Goal: Task Accomplishment & Management: Complete application form

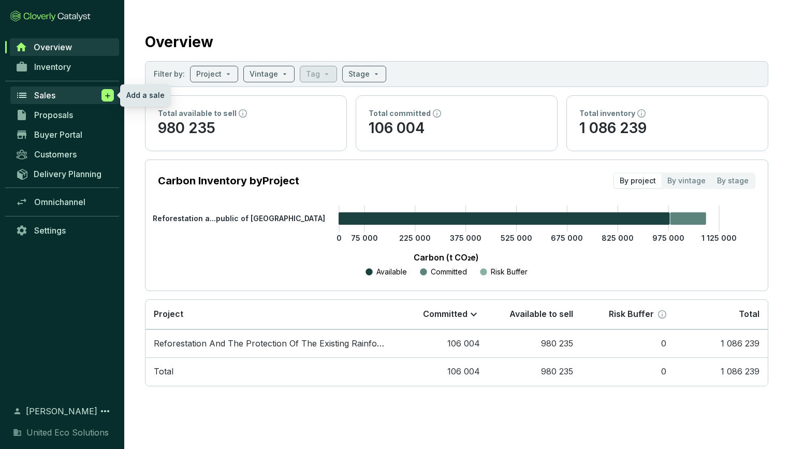
click at [108, 96] on icon at bounding box center [107, 95] width 5 height 5
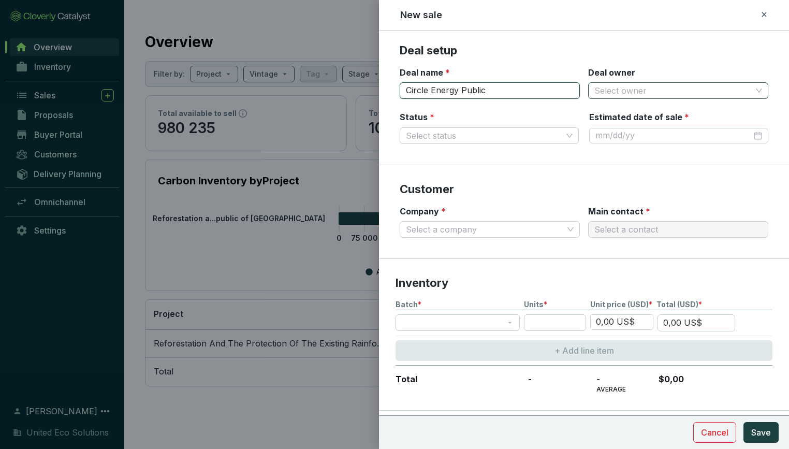
type input "Circle Energy Public"
click at [606, 90] on input "Deal owner" at bounding box center [673, 91] width 157 height 16
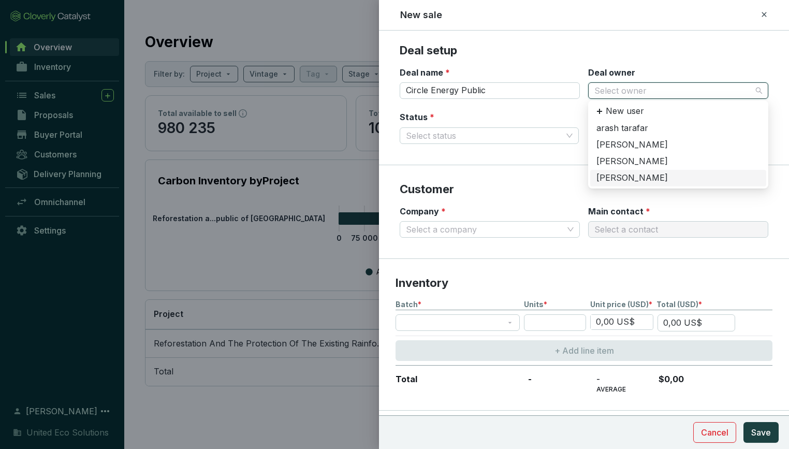
click at [629, 174] on div "[PERSON_NAME]" at bounding box center [679, 177] width 164 height 11
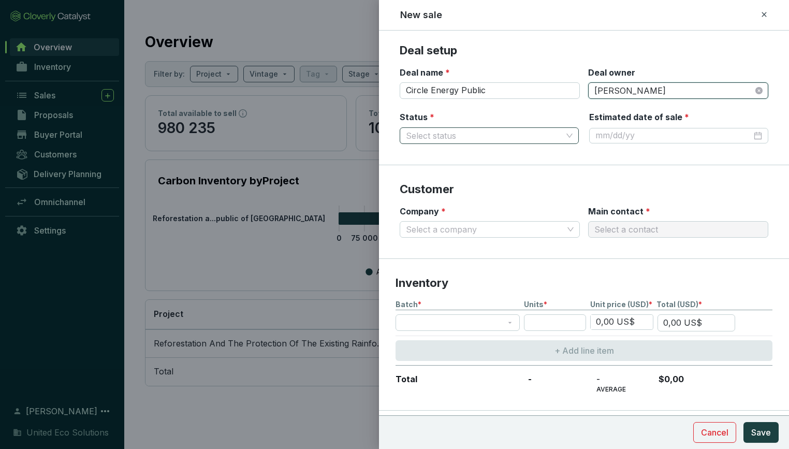
click at [493, 133] on input "Status *" at bounding box center [484, 136] width 156 height 16
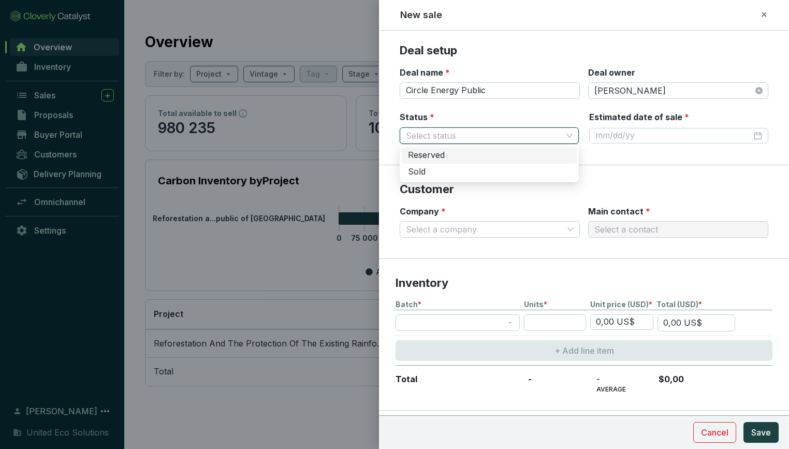
click at [466, 155] on div "Reserved" at bounding box center [489, 155] width 163 height 11
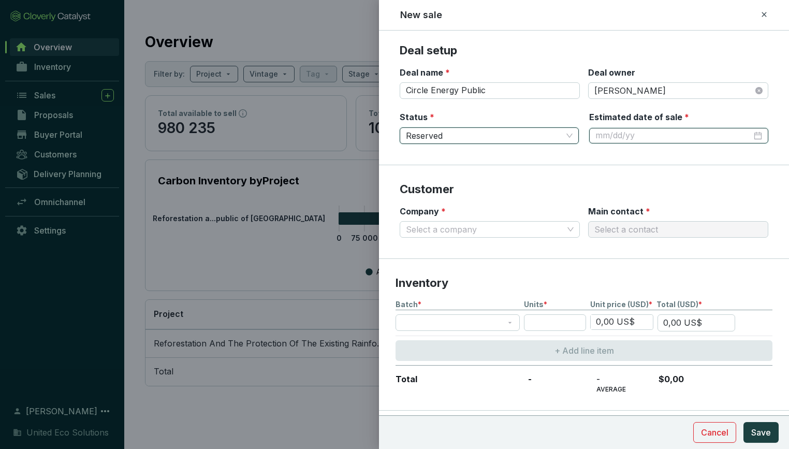
click at [625, 136] on input "Estimated date of sale *" at bounding box center [674, 135] width 156 height 11
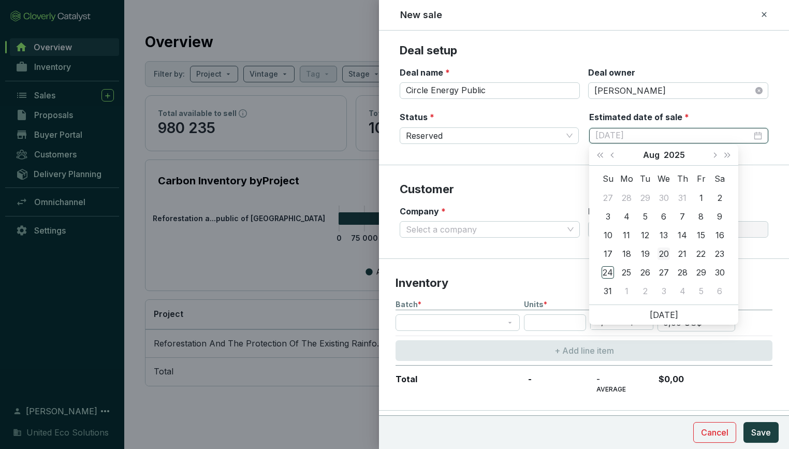
type input "[DATE]"
click at [667, 255] on div "20" at bounding box center [664, 254] width 12 height 12
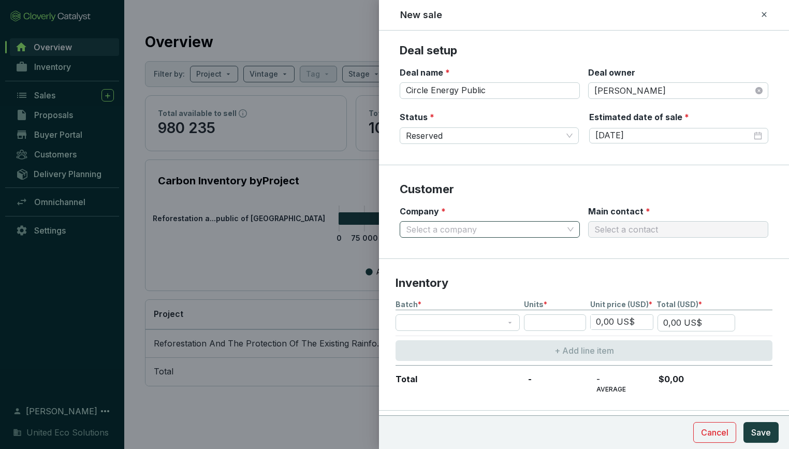
click at [546, 224] on input "Company *" at bounding box center [484, 230] width 157 height 16
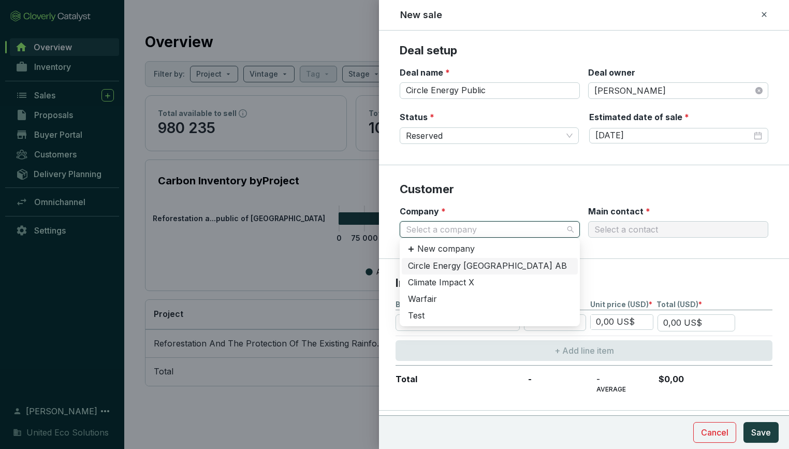
click at [486, 261] on div "Circle Energy [GEOGRAPHIC_DATA] AB" at bounding box center [490, 266] width 164 height 11
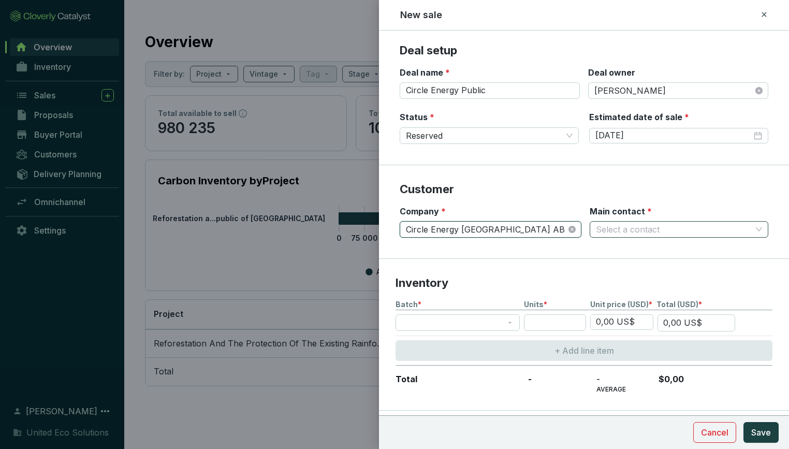
click at [633, 230] on input "Main contact *" at bounding box center [674, 230] width 156 height 16
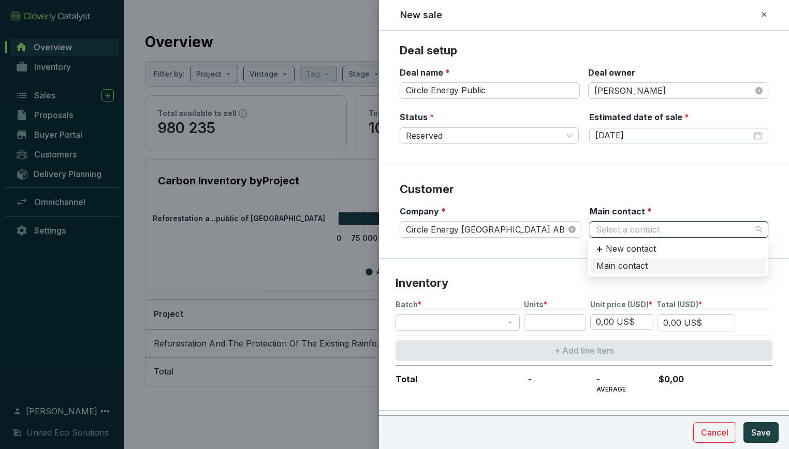
click at [638, 263] on div "Main contact" at bounding box center [679, 266] width 164 height 11
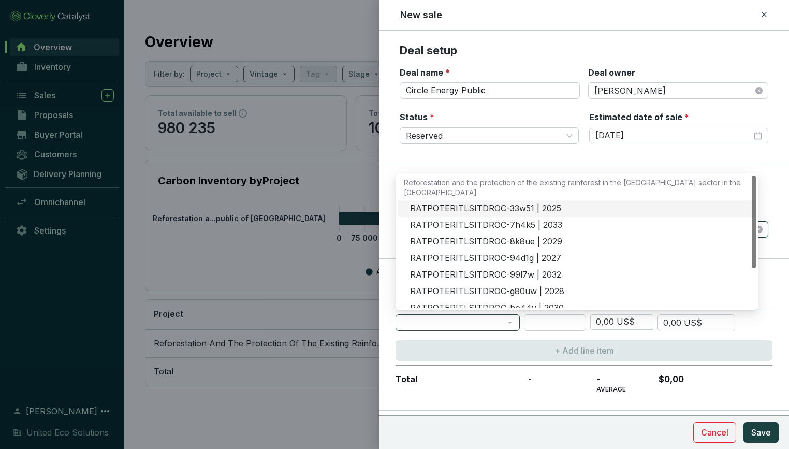
click at [506, 319] on span at bounding box center [458, 323] width 112 height 16
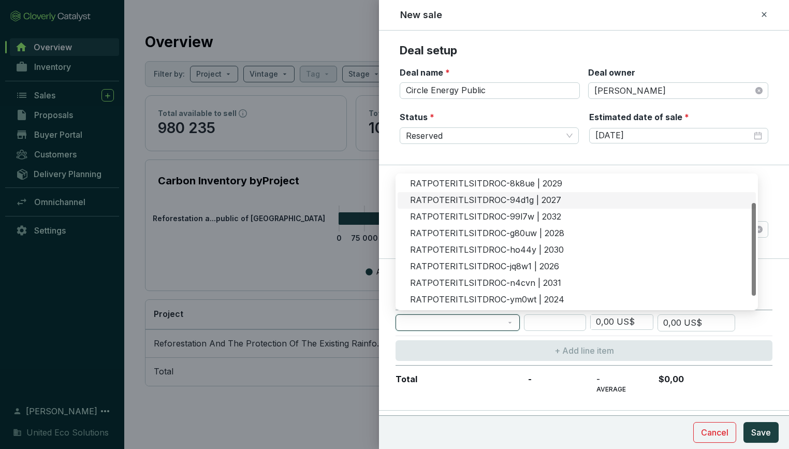
scroll to position [57, 0]
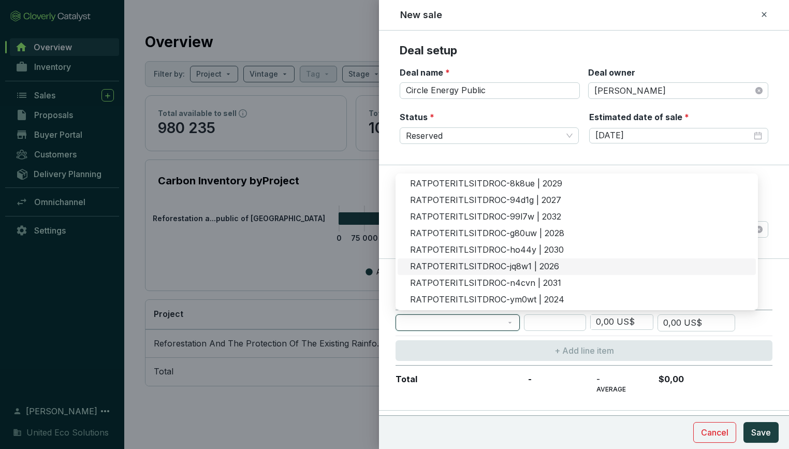
click at [468, 265] on div "RATPOTERITLSITDROC-jq8w1 | 2026" at bounding box center [580, 266] width 340 height 11
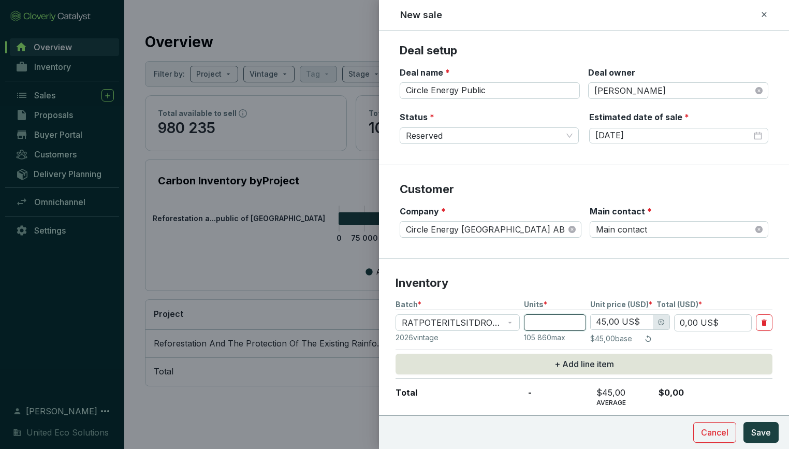
click at [580, 321] on input "number" at bounding box center [555, 322] width 62 height 17
type input "1"
type input "45,00 US$"
type input "10"
type input "450,00 US$"
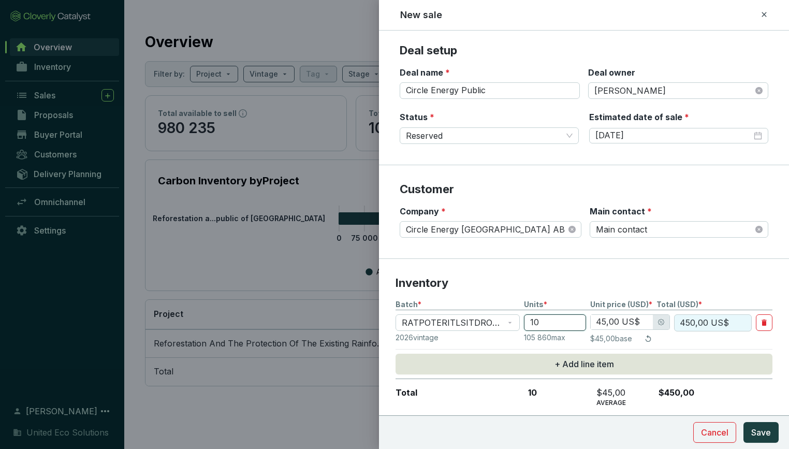
type input "100"
type input "4 500,00 US$"
type input "1000"
type input "38,02 US$"
type input "38 020,00 US$"
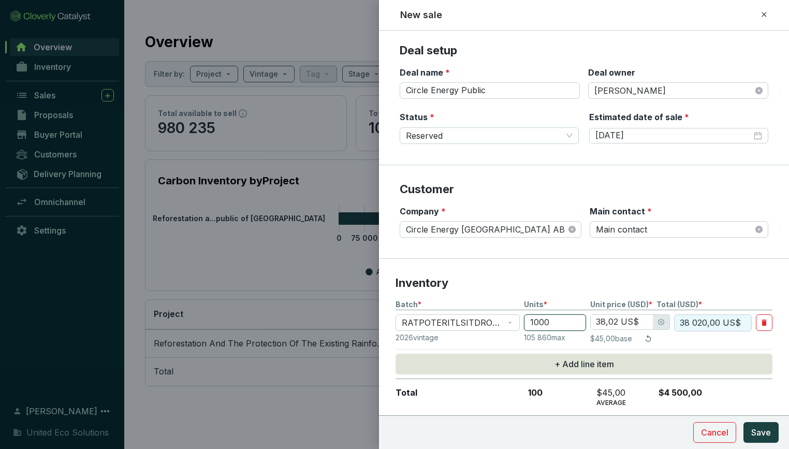
type input "10000"
type input "28,60 US$"
type input "286 000,00 US$"
type input "100000"
type input "23,63 US$"
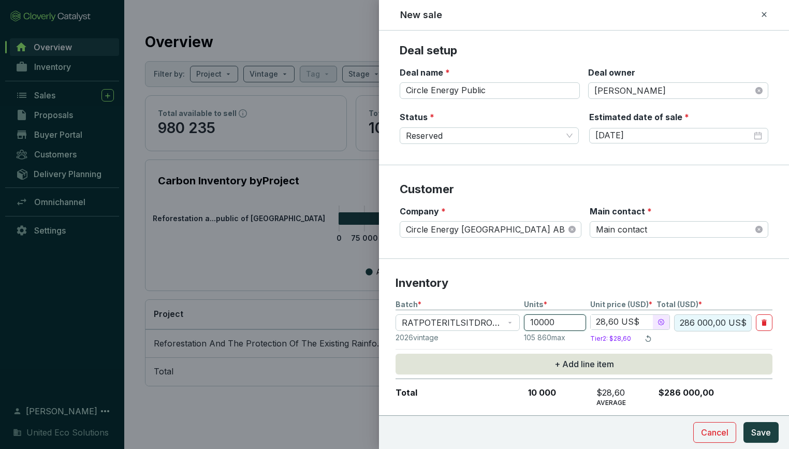
type input "2 363 000,00 US$"
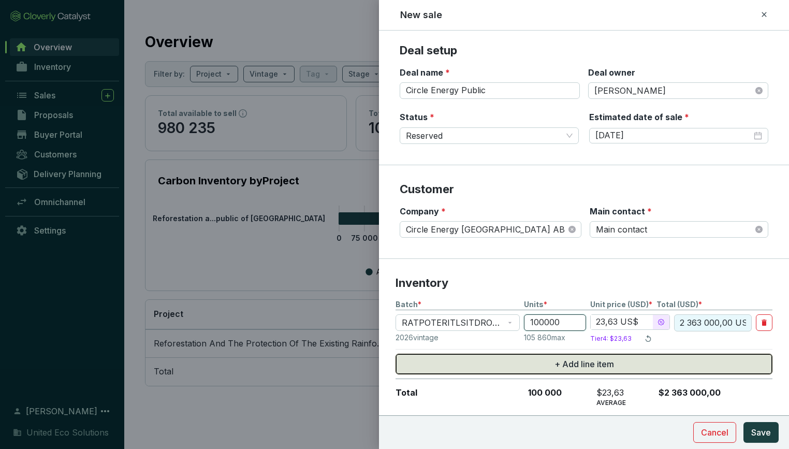
type input "100000"
click at [600, 360] on span "+ Add line item" at bounding box center [585, 364] width 60 height 12
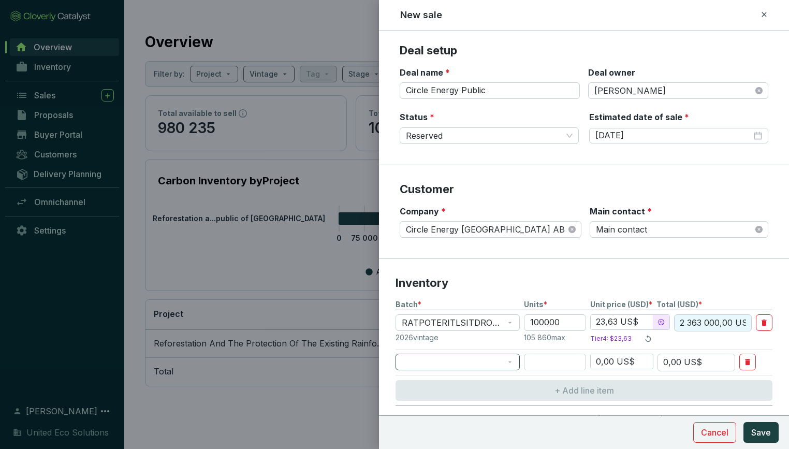
click at [503, 359] on span at bounding box center [458, 362] width 112 height 16
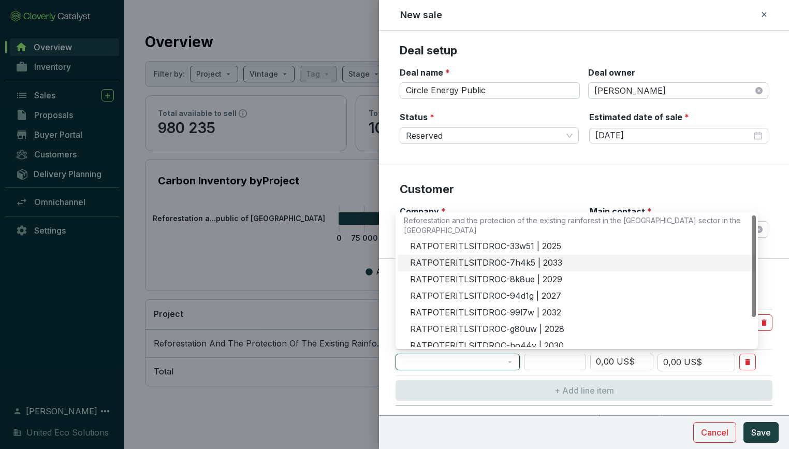
scroll to position [0, 0]
click at [495, 249] on div "RATPOTERITLSITDROC-33w51 | 2025" at bounding box center [580, 247] width 340 height 11
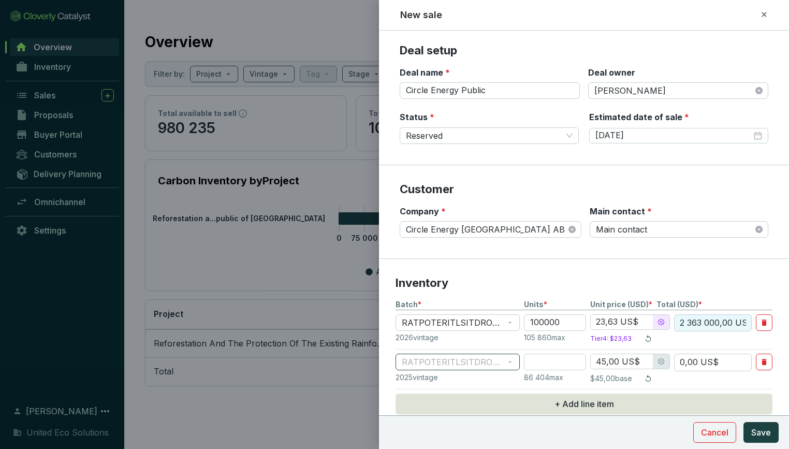
click at [508, 360] on span "RATPOTERITLSITDROC-33w51 | 2025" at bounding box center [458, 362] width 112 height 16
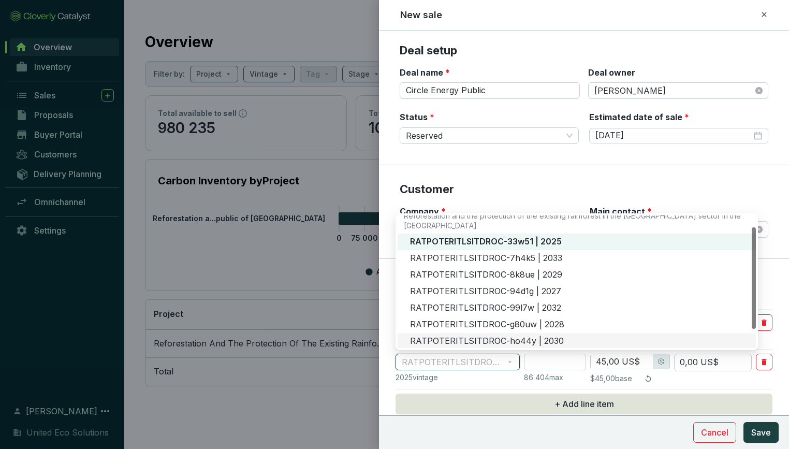
scroll to position [40, 0]
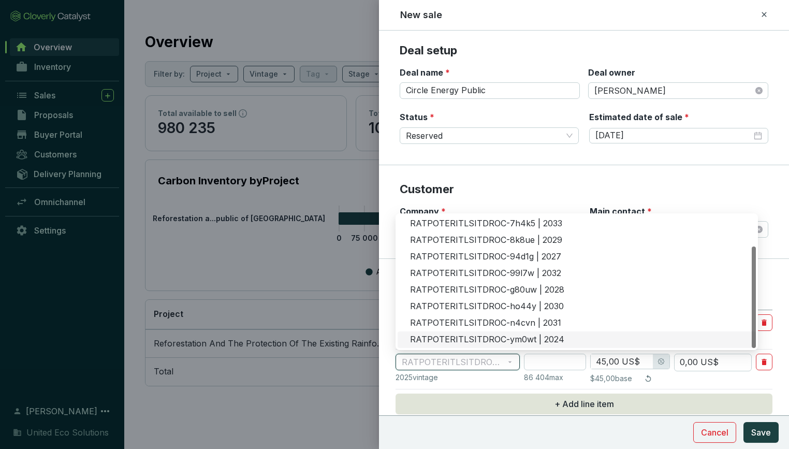
click at [505, 336] on div "RATPOTERITLSITDROC-ym0wt | 2024" at bounding box center [580, 339] width 340 height 11
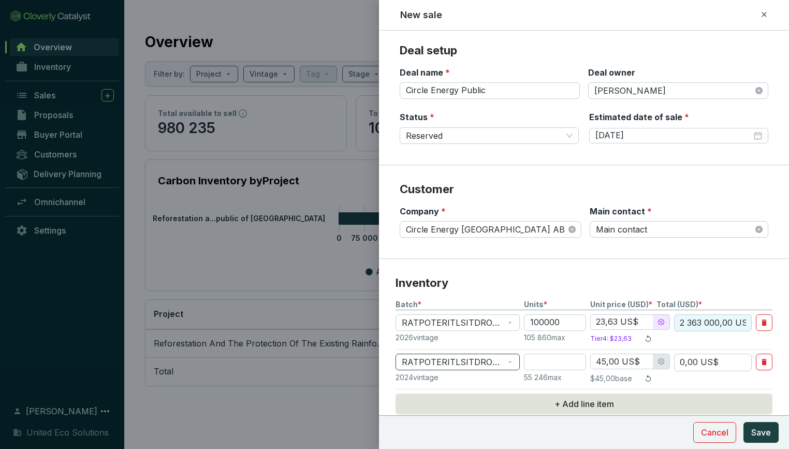
click at [504, 367] on span "RATPOTERITLSITDROC-ym0wt | 2024" at bounding box center [458, 362] width 112 height 16
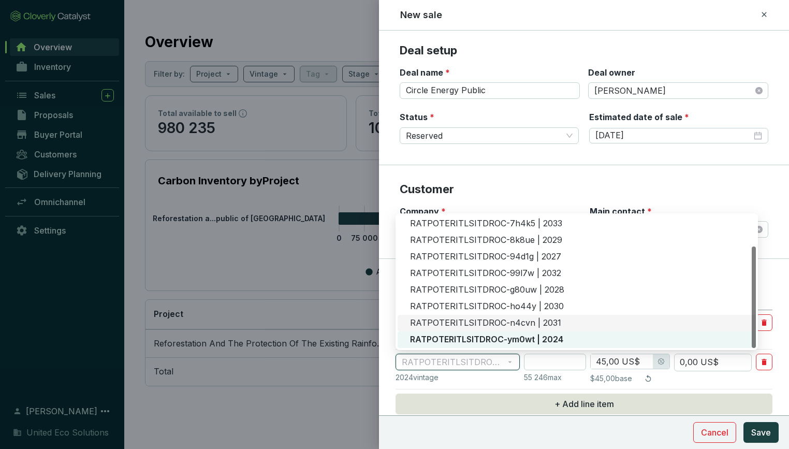
click at [505, 326] on div "RATPOTERITLSITDROC-n4cvn | 2031" at bounding box center [580, 322] width 340 height 11
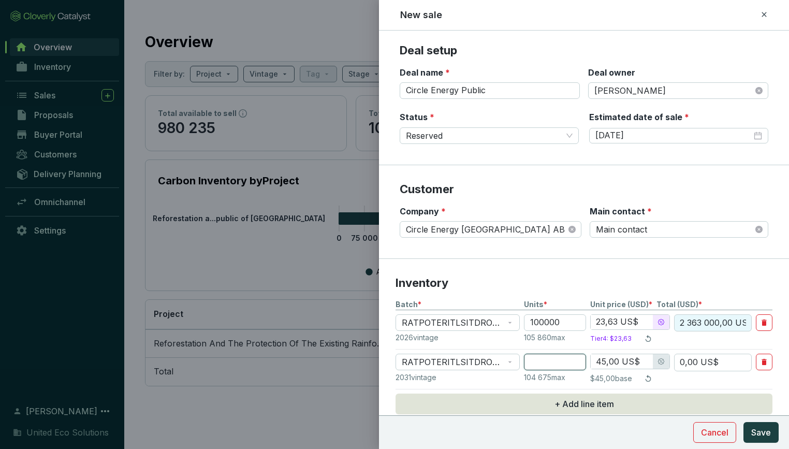
click at [540, 364] on input "number" at bounding box center [555, 362] width 62 height 17
type input "1"
type input "45,00 US$"
type input "10"
type input "450,00 US$"
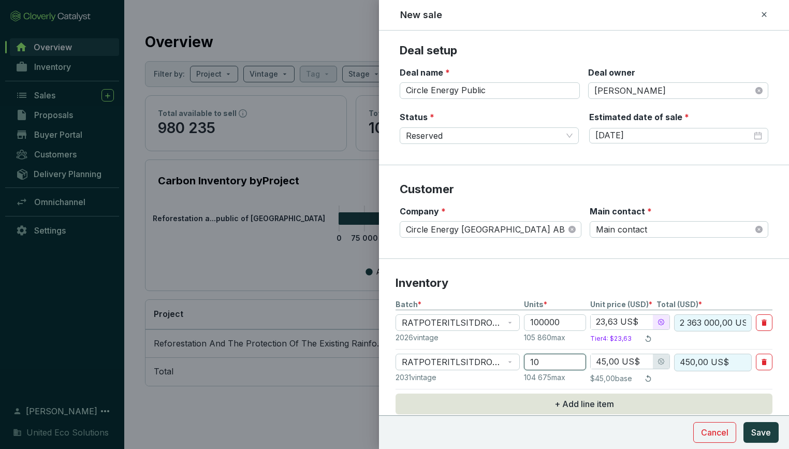
type input "100"
type input "4 500,00 US$"
type input "1000"
type input "38,02 US$"
type input "38 020,00 US$"
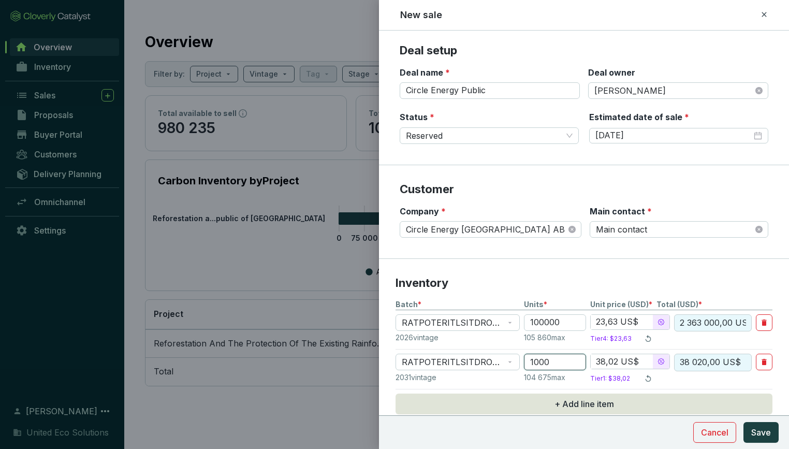
type input "10000"
type input "28,60 US$"
type input "286 000,00 US$"
type input "100000"
type input "23,63 US$"
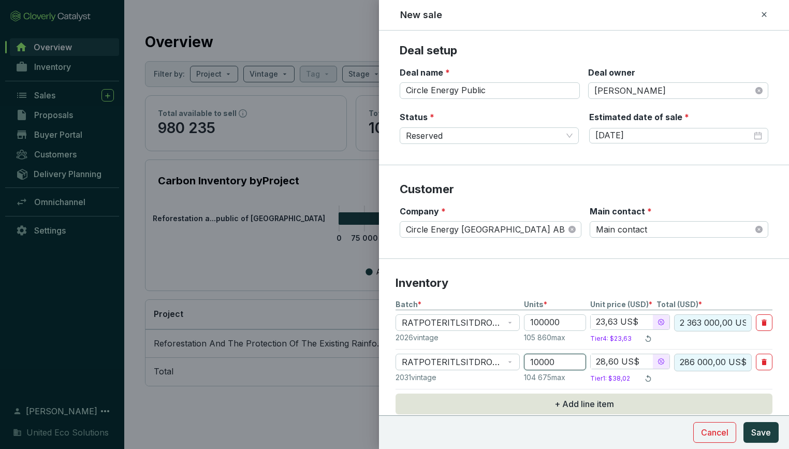
type input "2 363 000,00 US$"
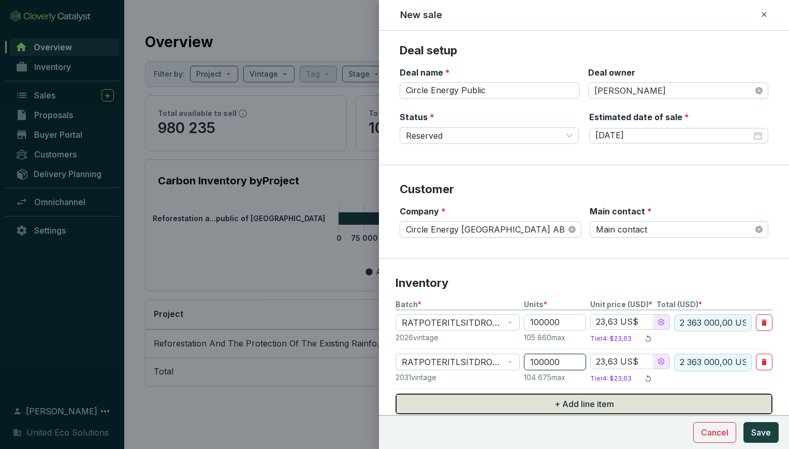
type input "100000"
click at [555, 398] on span "+ Add line item" at bounding box center [585, 404] width 60 height 12
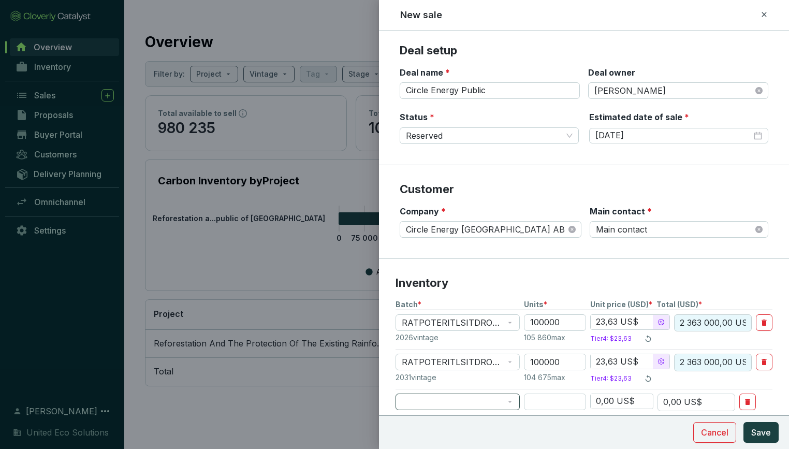
click at [508, 401] on span at bounding box center [458, 402] width 112 height 16
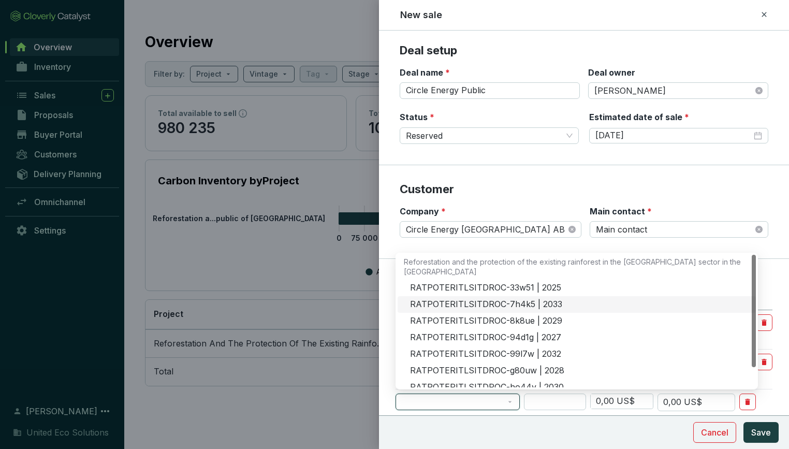
click at [494, 307] on div "RATPOTERITLSITDROC-7h4k5 | 2033" at bounding box center [580, 304] width 340 height 11
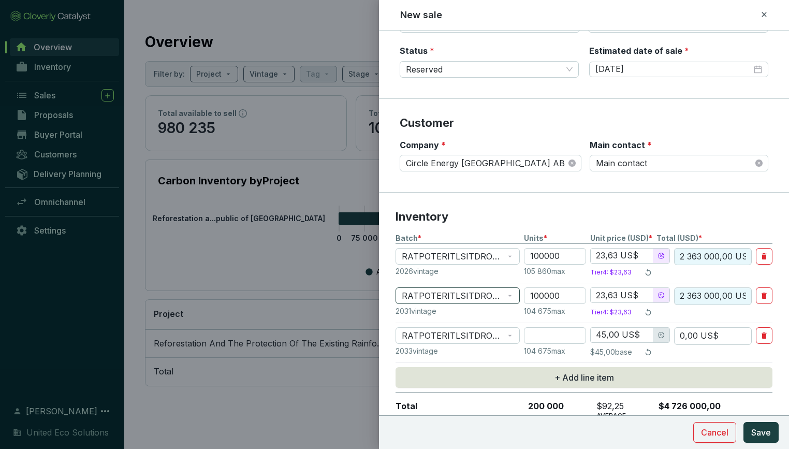
scroll to position [68, 0]
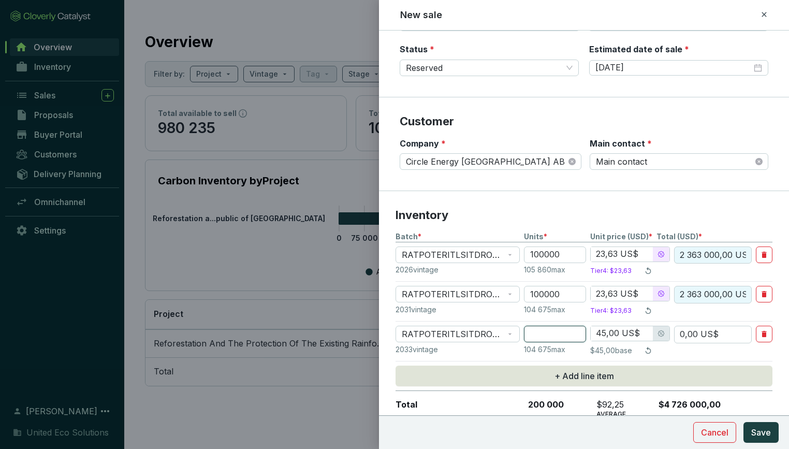
click at [575, 335] on input "number" at bounding box center [555, 334] width 62 height 17
type input "1"
type input "45,00 US$"
type input "10"
type input "450,00 US$"
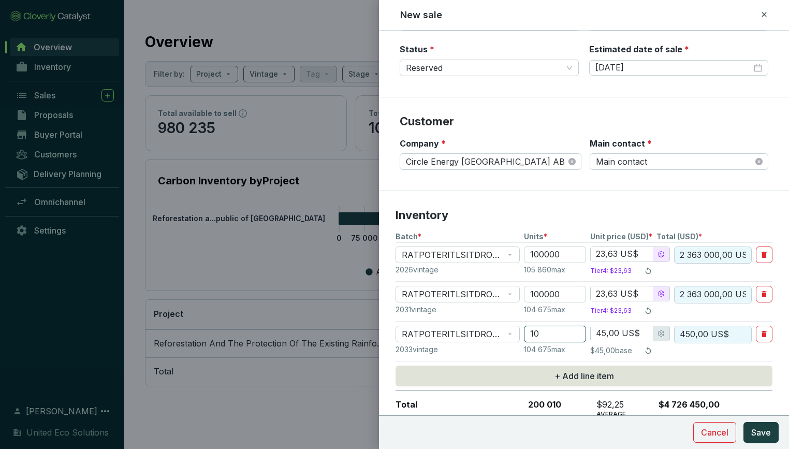
type input "100"
type input "4 500,00 US$"
type input "1000"
type input "38,02 US$"
type input "38 020,00 US$"
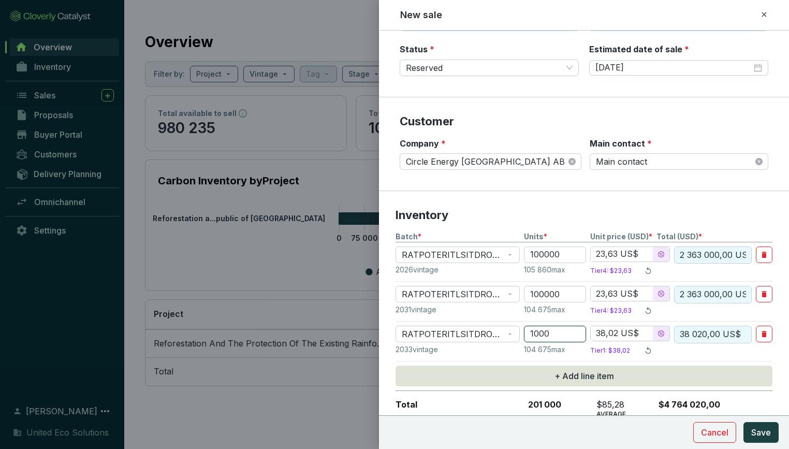
type input "10000"
type input "28,60 US$"
type input "286 000,00 US$"
type input "100000"
type input "23,63 US$"
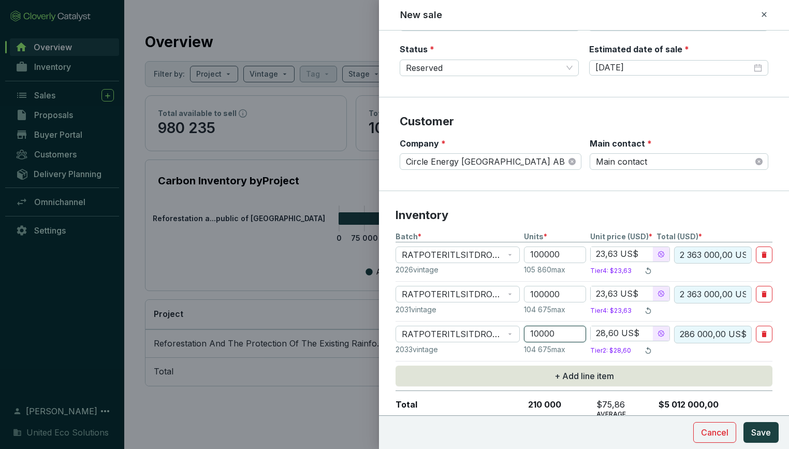
type input "2 363 000,00 US$"
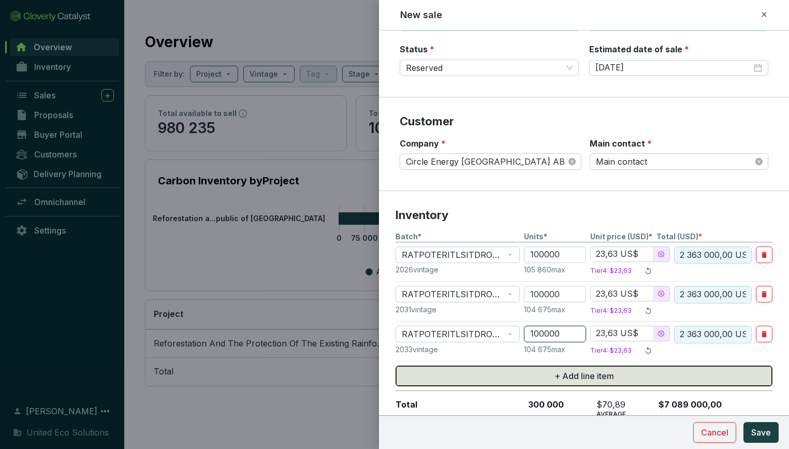
type input "100000"
click at [558, 377] on span "+ Add line item" at bounding box center [585, 376] width 60 height 12
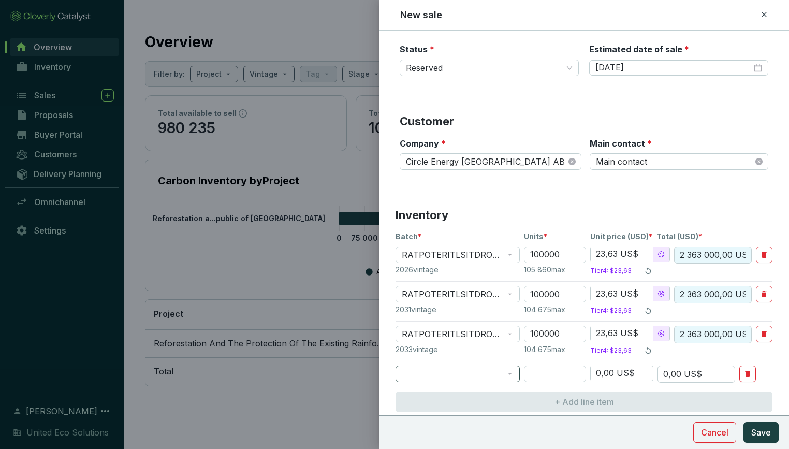
click at [512, 377] on span at bounding box center [458, 374] width 112 height 16
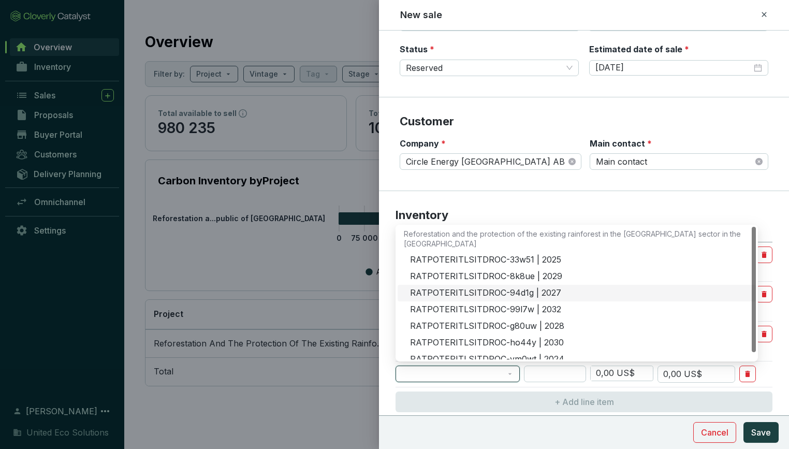
click at [490, 285] on div "RATPOTERITLSITDROC-94d1g | 2027" at bounding box center [577, 293] width 358 height 17
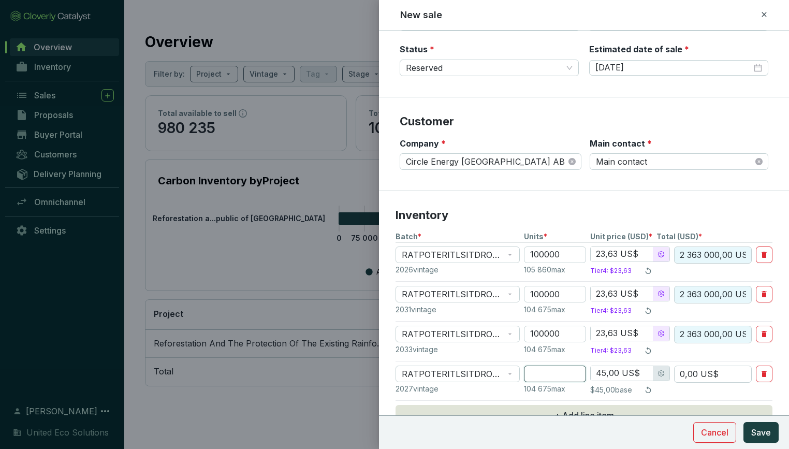
click at [543, 375] on input "number" at bounding box center [555, 374] width 62 height 17
type input "1"
type input "45,00 US$"
type input "10"
type input "450,00 US$"
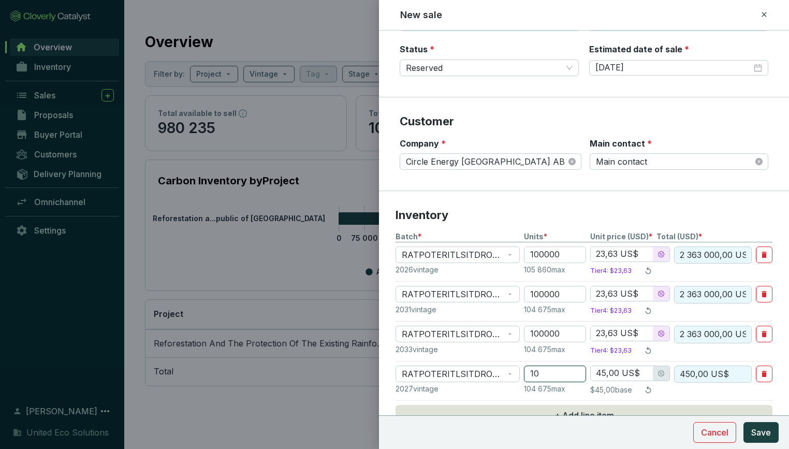
type input "100"
type input "4 500,00 US$"
type input "1000"
type input "38,02 US$"
type input "38 020,00 US$"
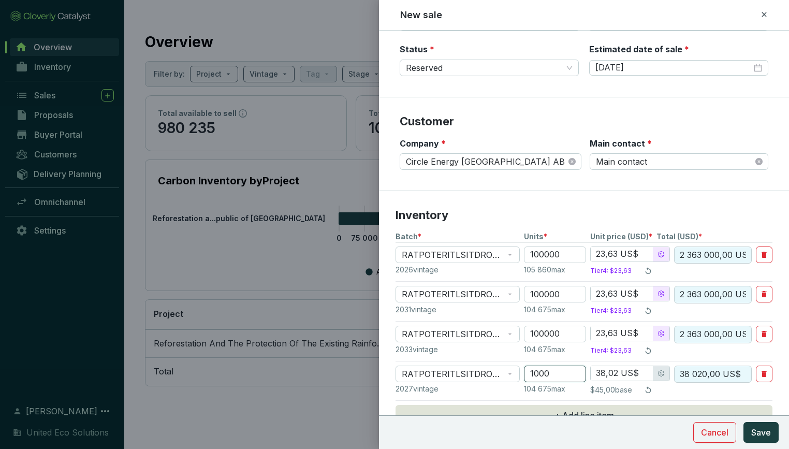
type input "10000"
type input "28,60 US$"
type input "286 000,00 US$"
type input "100000"
type input "23,63 US$"
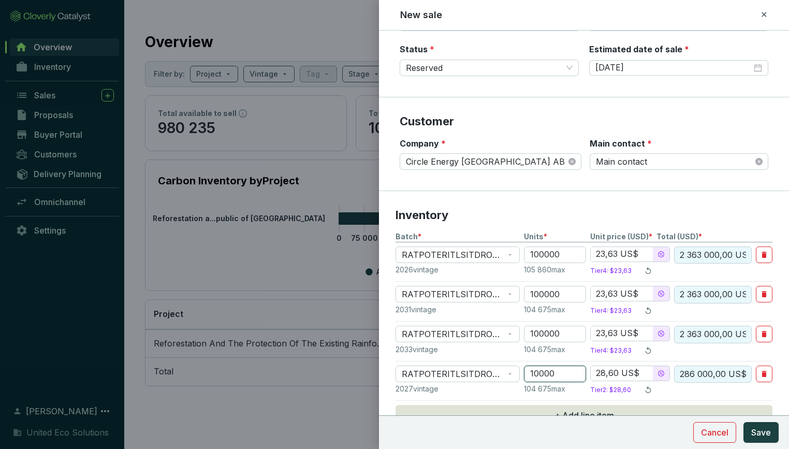
type input "2 363 000,00 US$"
type input "1000000"
type input "23 630 000,00 US$"
type input "100000"
type input "2 363 000,00 US$"
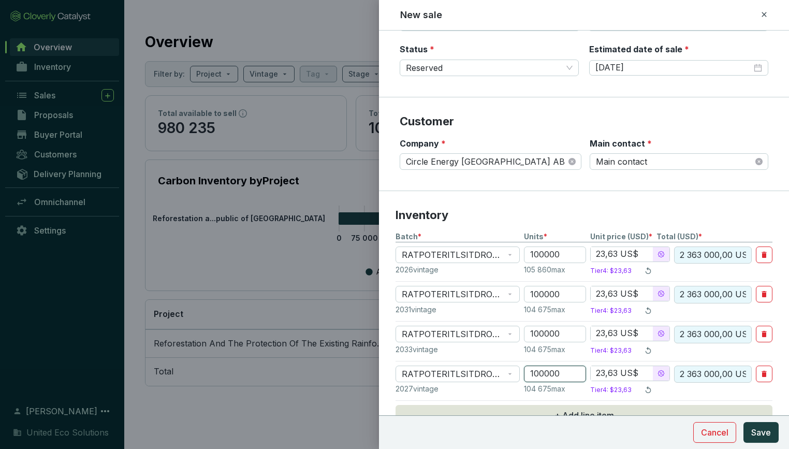
type input "100000"
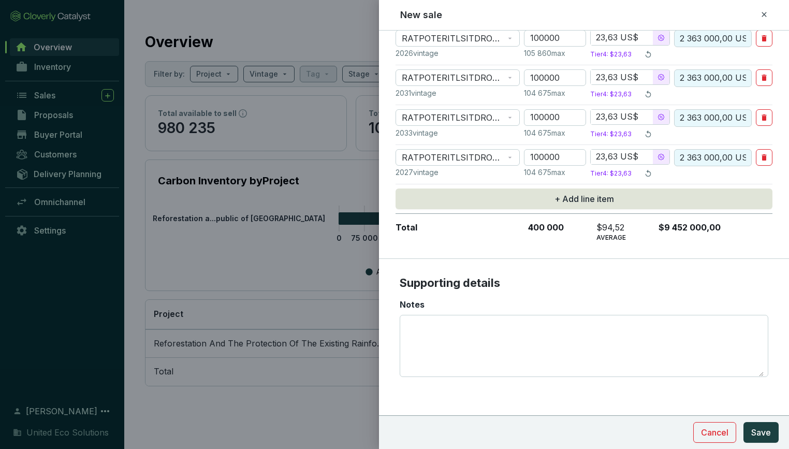
scroll to position [284, 0]
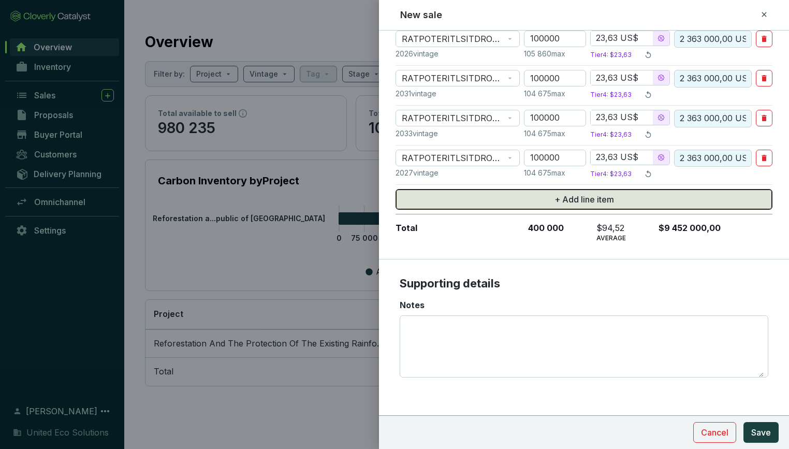
click at [530, 198] on button "+ Add line item" at bounding box center [584, 199] width 377 height 21
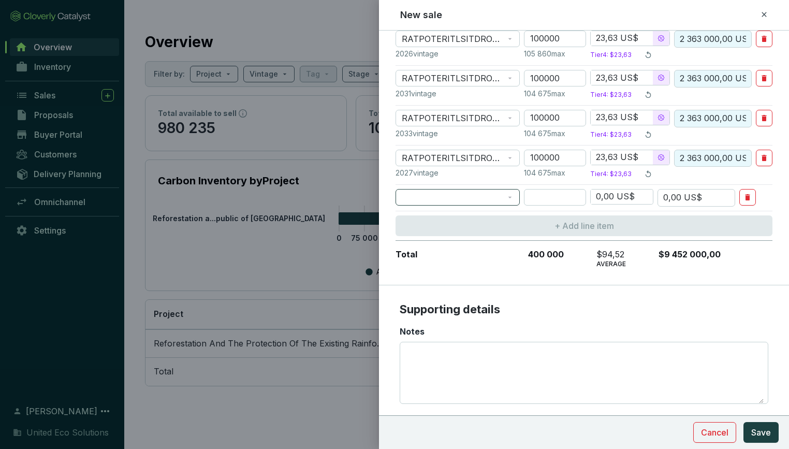
click at [513, 199] on span at bounding box center [458, 198] width 112 height 16
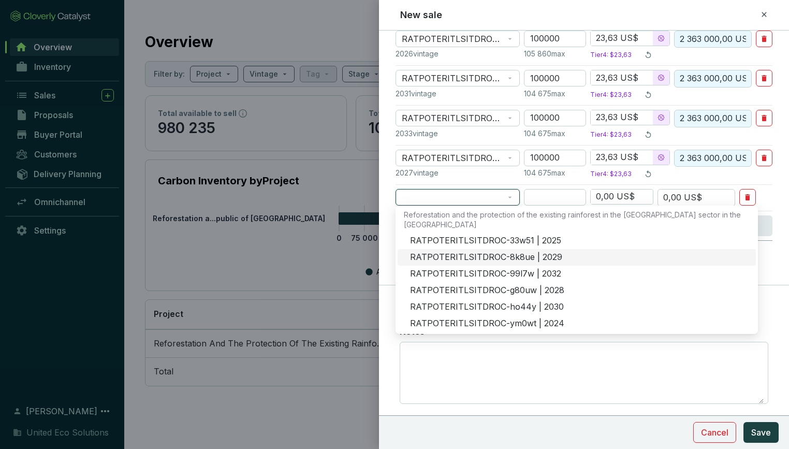
click at [489, 252] on div "RATPOTERITLSITDROC-8k8ue | 2029" at bounding box center [580, 257] width 340 height 11
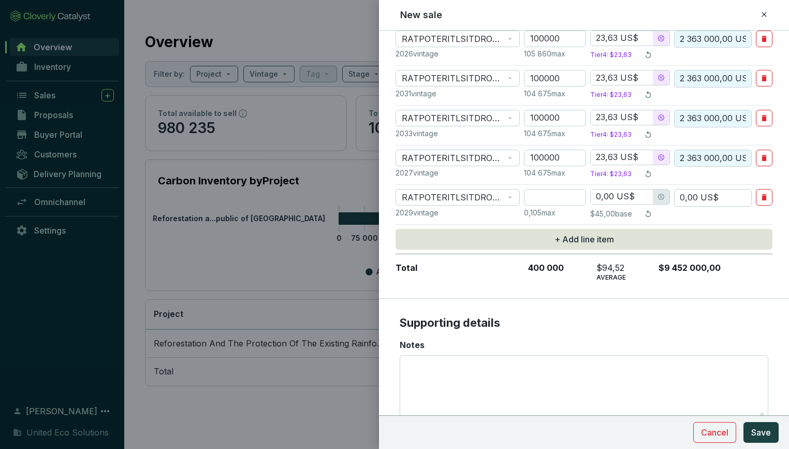
type input "45,00 US$"
click at [548, 190] on input "number" at bounding box center [555, 197] width 62 height 17
type input "1"
type input "45,00 US$"
type input "10"
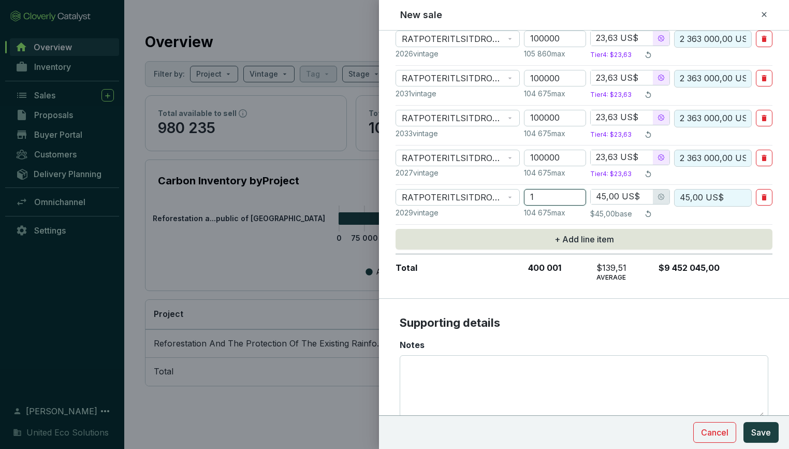
type input "450,00 US$"
type input "100"
type input "4 500,00 US$"
type input "1000"
type input "38,02 US$"
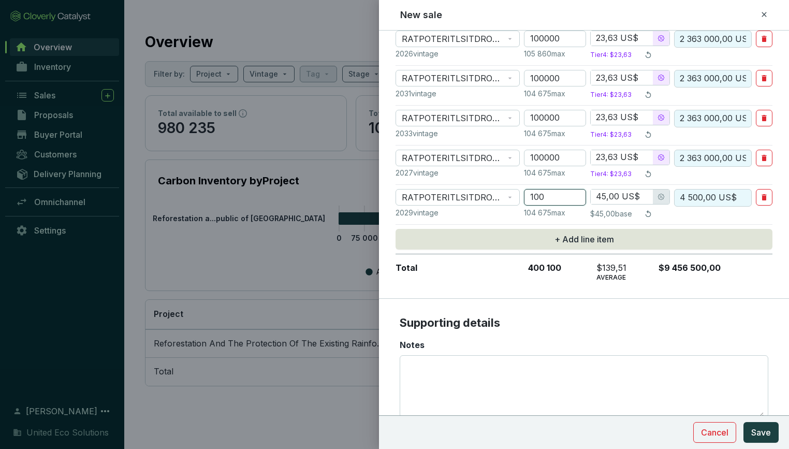
type input "38 020,00 US$"
type input "10000"
type input "28,60 US$"
type input "286 000,00 US$"
type input "100000"
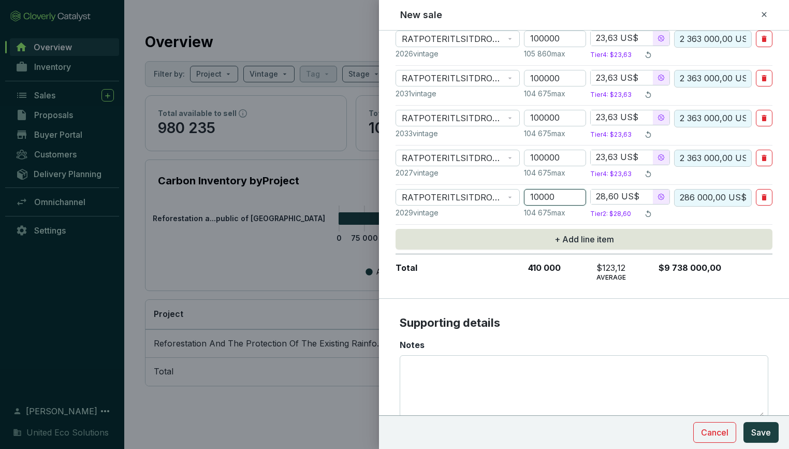
type input "23,63 US$"
type input "2 363 000,00 US$"
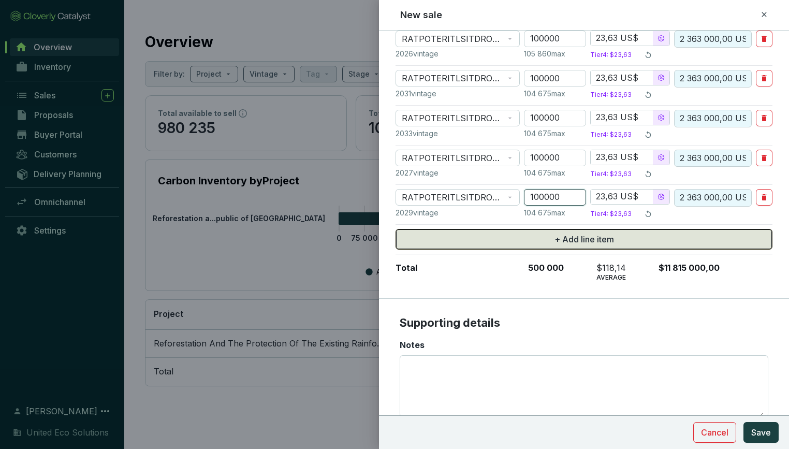
type input "100000"
click at [520, 231] on button "+ Add line item" at bounding box center [584, 239] width 377 height 21
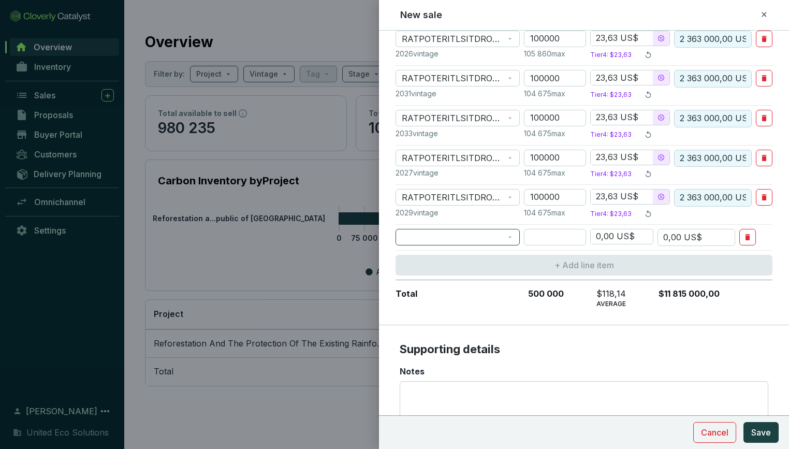
click at [519, 238] on div at bounding box center [458, 237] width 124 height 17
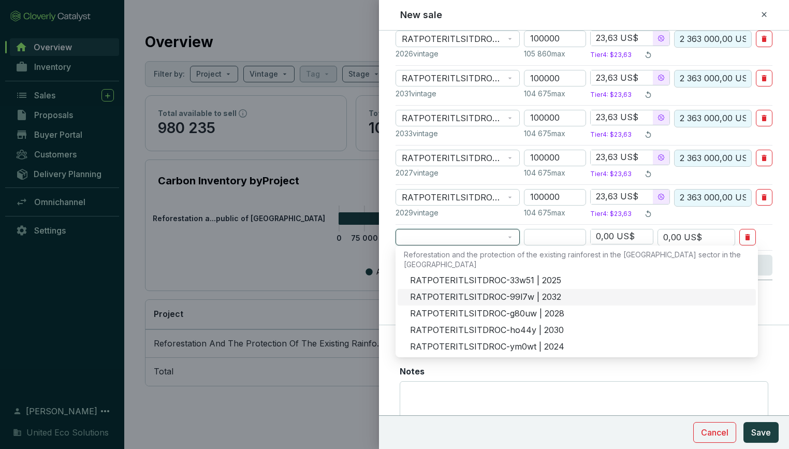
click at [509, 292] on div "RATPOTERITLSITDROC-99l7w | 2032" at bounding box center [580, 297] width 340 height 11
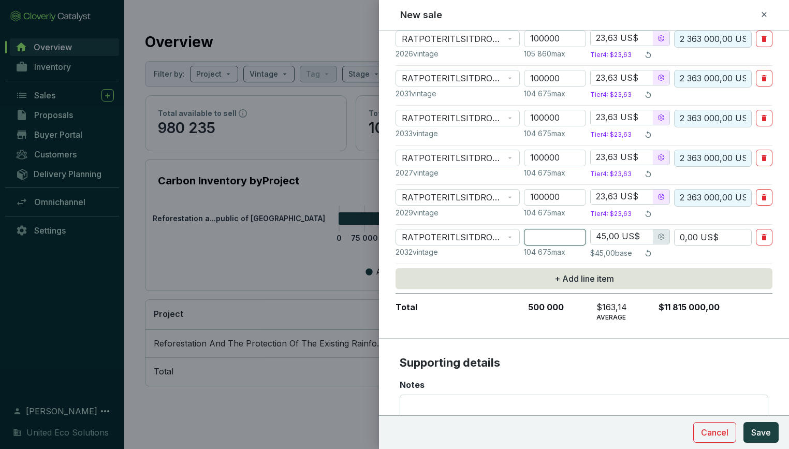
click at [561, 230] on input "number" at bounding box center [555, 237] width 62 height 17
type input "1"
type input "45,00 US$"
type input "10"
type input "450,00 US$"
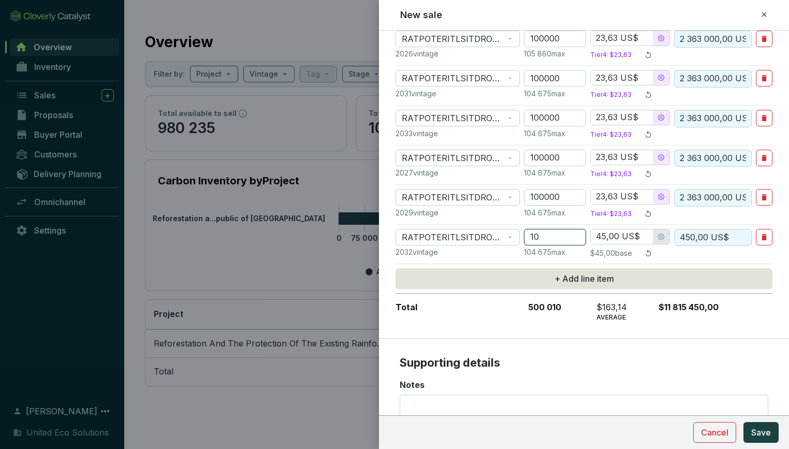
type input "100"
type input "4 500,00 US$"
type input "1000"
type input "38,02 US$"
type input "38 020,00 US$"
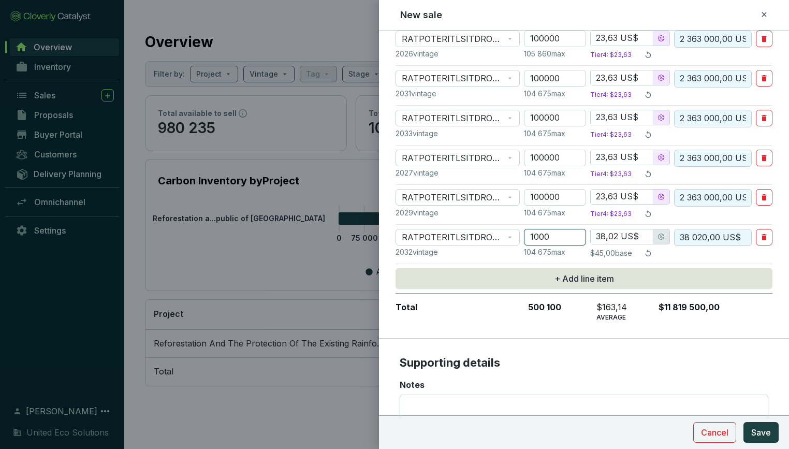
type input "10000"
type input "28,60 US$"
type input "286 000,00 US$"
type input "100000"
type input "23,63 US$"
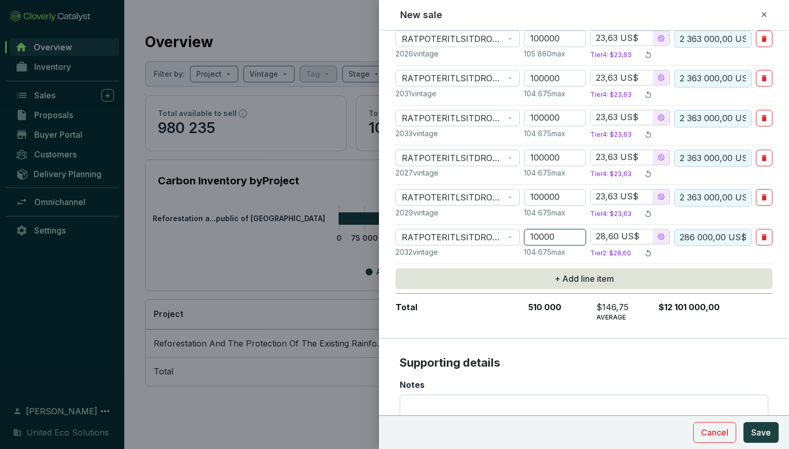
type input "2 363 000,00 US$"
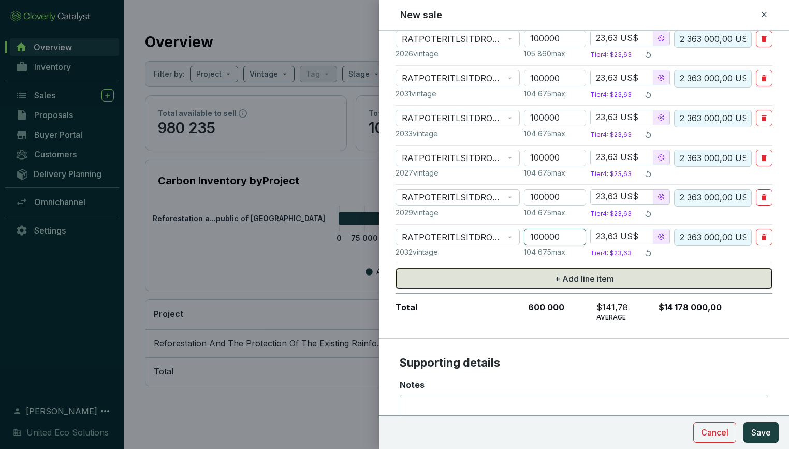
type input "100000"
click at [490, 273] on button "+ Add line item" at bounding box center [584, 278] width 377 height 21
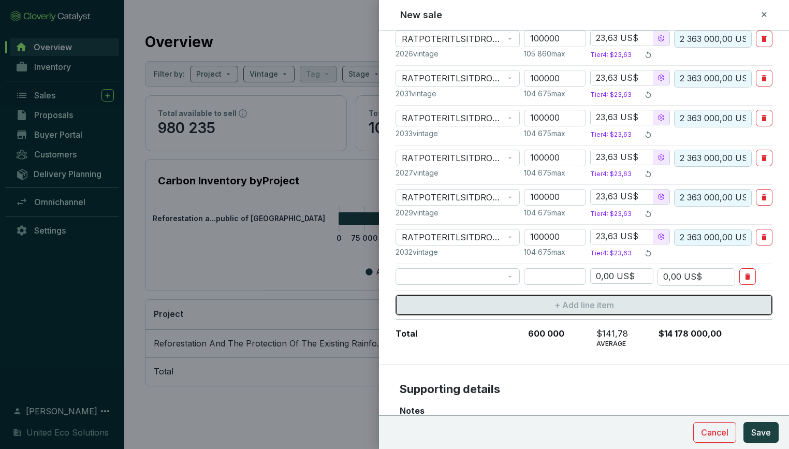
click at [490, 273] on span at bounding box center [458, 277] width 112 height 16
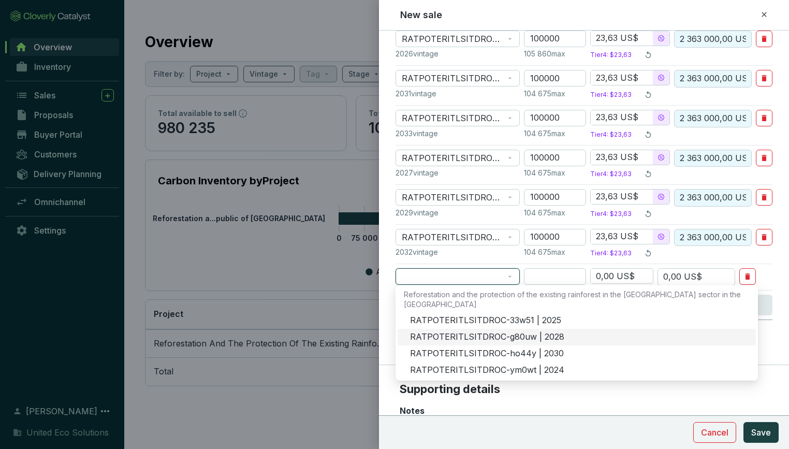
click at [496, 334] on div "RATPOTERITLSITDROC-g80uw | 2028" at bounding box center [580, 336] width 340 height 11
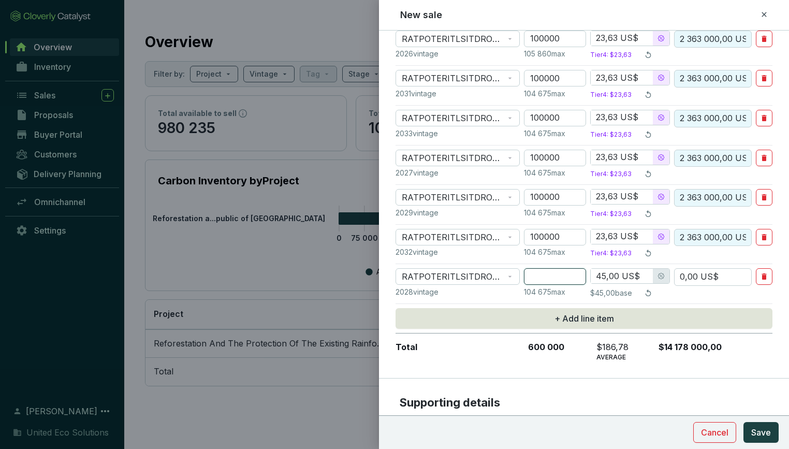
click at [559, 275] on input "number" at bounding box center [555, 276] width 62 height 17
type input "1"
type input "45,00 US$"
type input "10"
type input "450,00 US$"
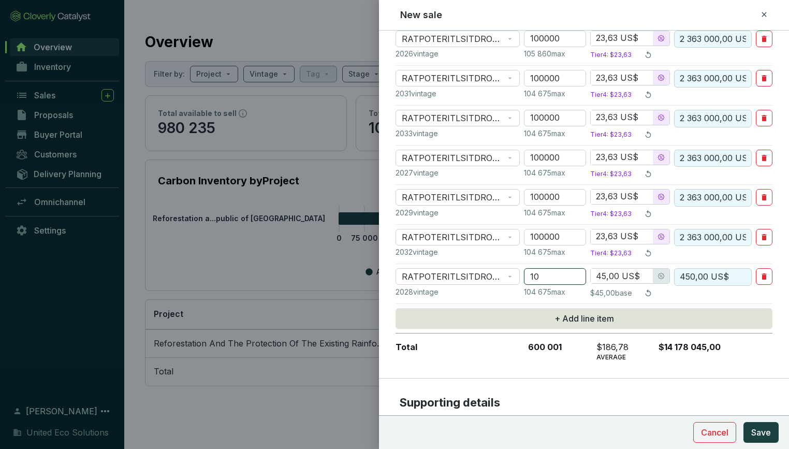
type input "100"
type input "4 500,00 US$"
type input "1000"
type input "38,02 US$"
type input "38 020,00 US$"
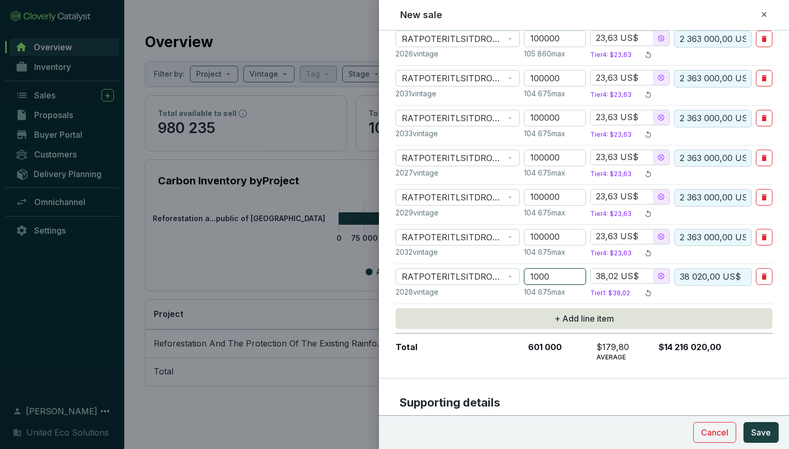
type input "10000"
type input "28,60 US$"
type input "286 000,00 US$"
type input "100000"
type input "23,63 US$"
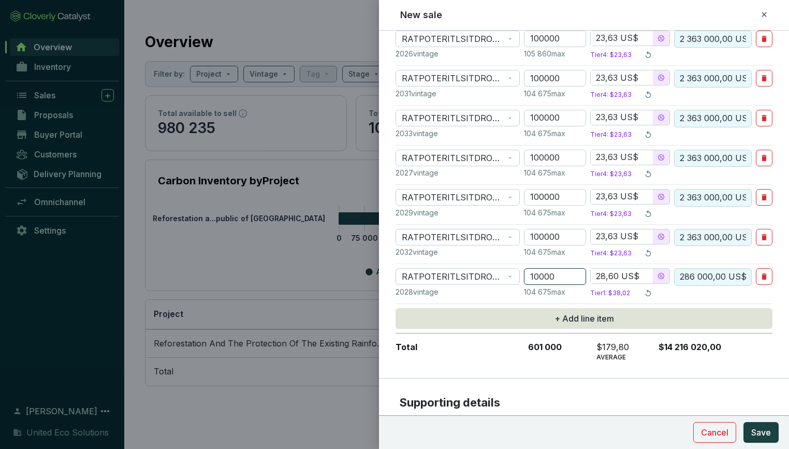
type input "2 363 000,00 US$"
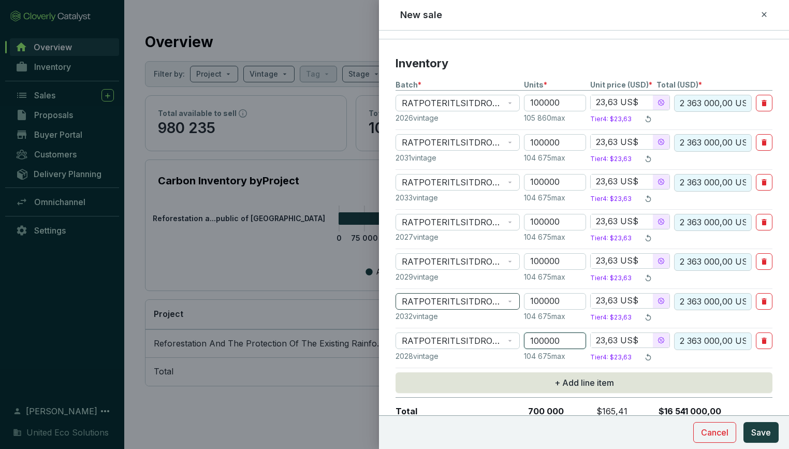
scroll to position [221, 0]
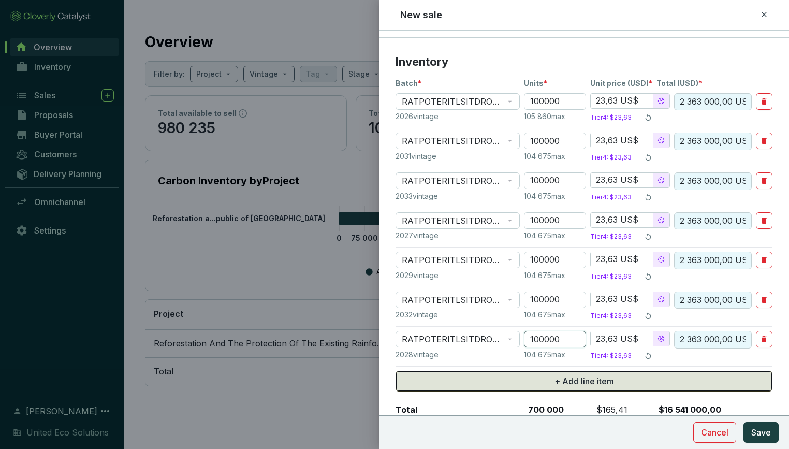
type input "100000"
click at [485, 378] on button "+ Add line item" at bounding box center [584, 381] width 377 height 21
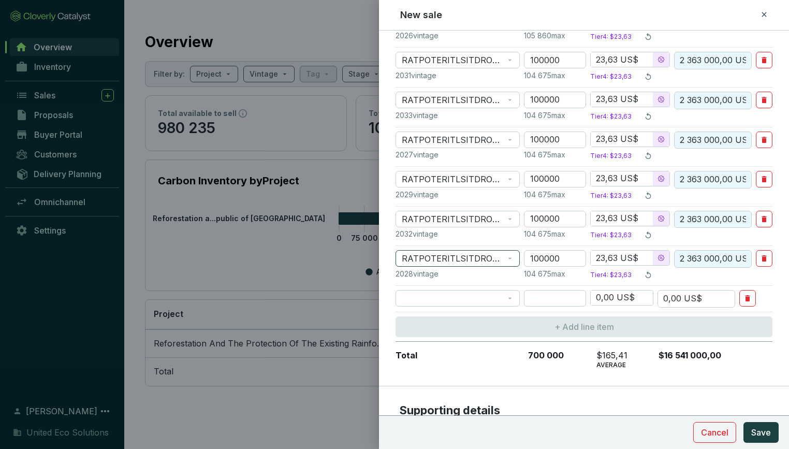
scroll to position [358, 0]
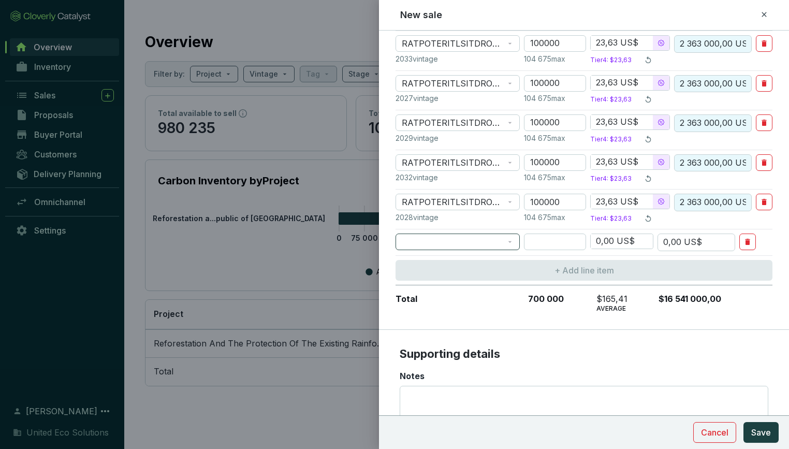
click at [512, 243] on span at bounding box center [458, 242] width 112 height 16
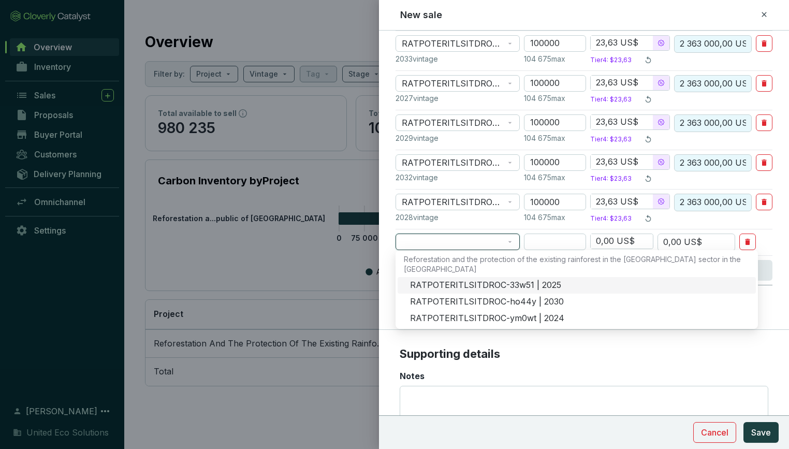
click at [499, 283] on div "RATPOTERITLSITDROC-33w51 | 2025" at bounding box center [580, 285] width 340 height 11
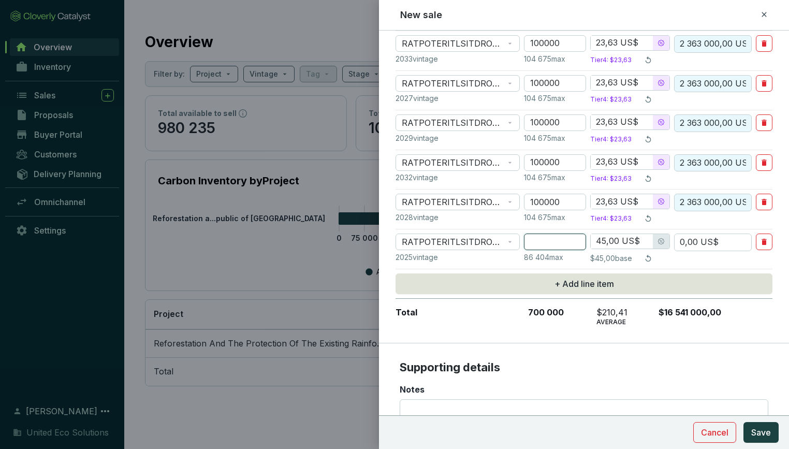
click at [543, 243] on input "number" at bounding box center [555, 242] width 62 height 17
type input "8"
type input "360,00 US$"
type input "85"
type input "3 825,00 US$"
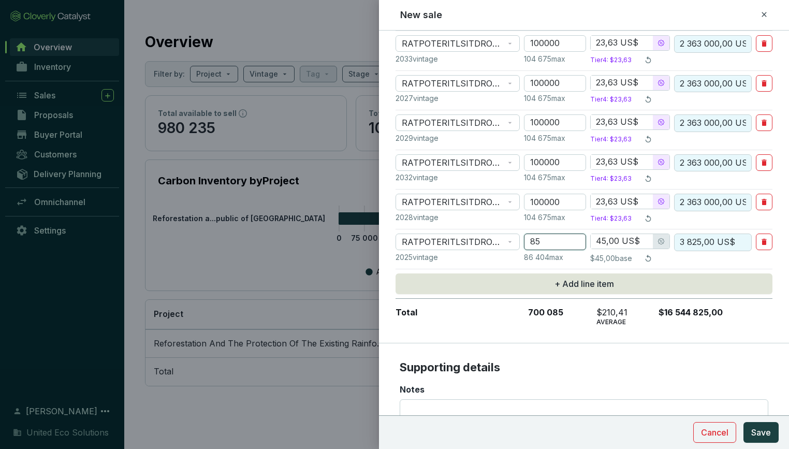
type input "850"
type input "38 250,00 US$"
type input "8500"
type input "38,02 US$"
type input "323 170,00 US$"
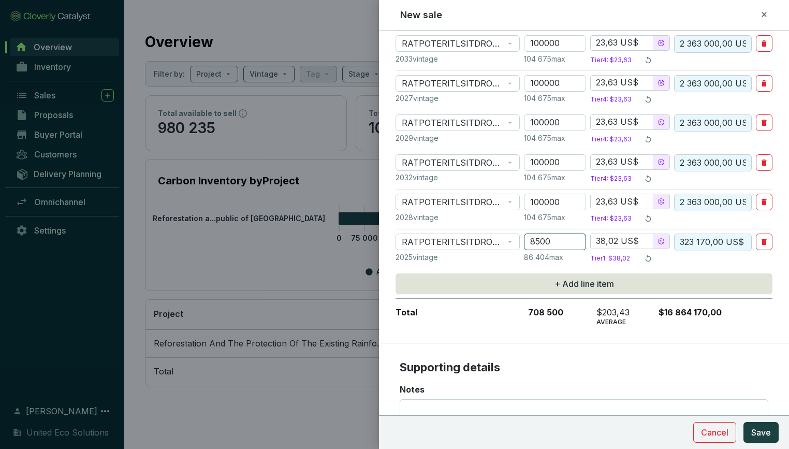
type input "85000"
type input "23,63 US$"
type input "2 008 550,00 US$"
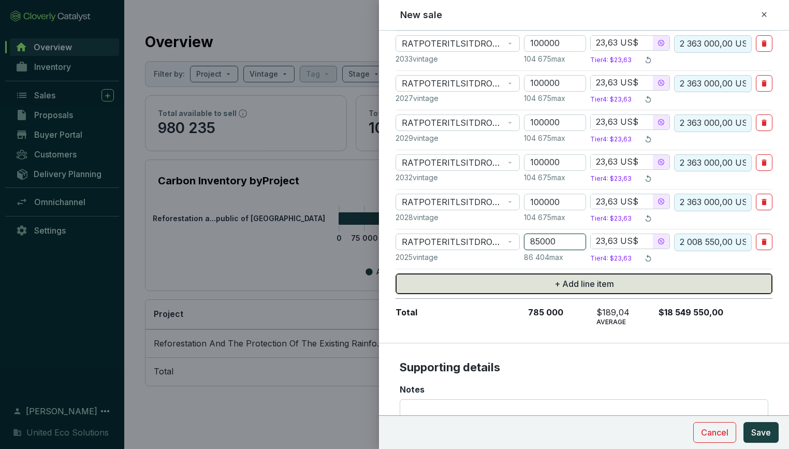
type input "85000"
click at [530, 277] on button "+ Add line item" at bounding box center [584, 283] width 377 height 21
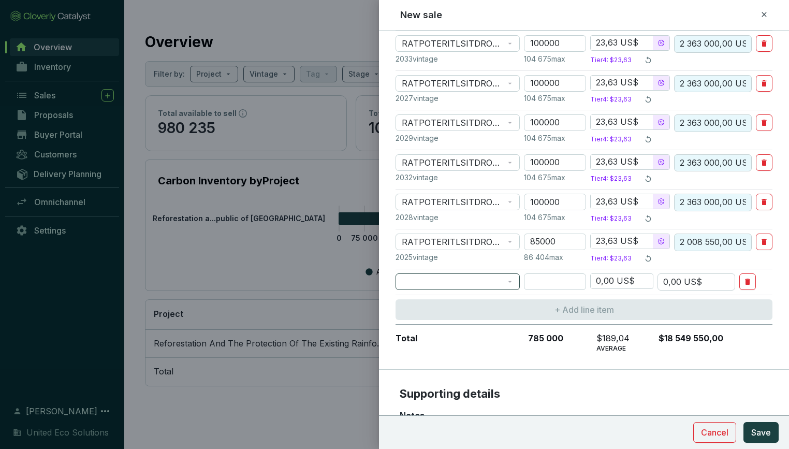
click at [512, 282] on span at bounding box center [458, 282] width 112 height 16
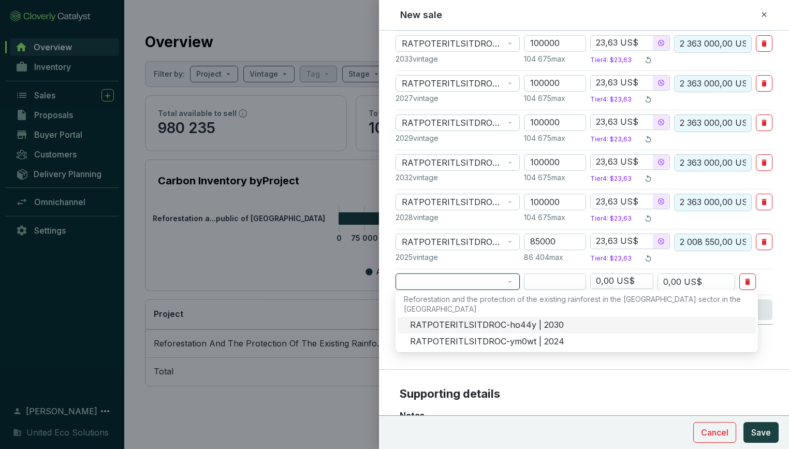
click at [505, 323] on div "RATPOTERITLSITDROC-ho44y | 2030" at bounding box center [580, 325] width 340 height 11
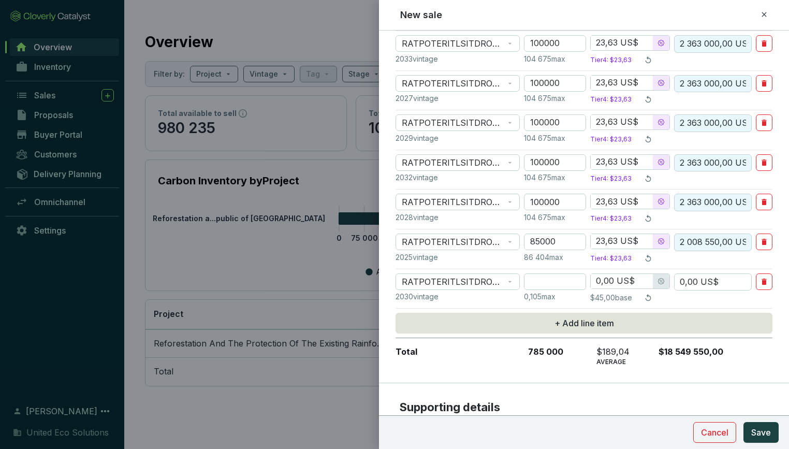
type input "45,00 US$"
click at [550, 279] on input "number" at bounding box center [555, 281] width 62 height 17
type input "1"
type input "45,00 US$"
type input "10"
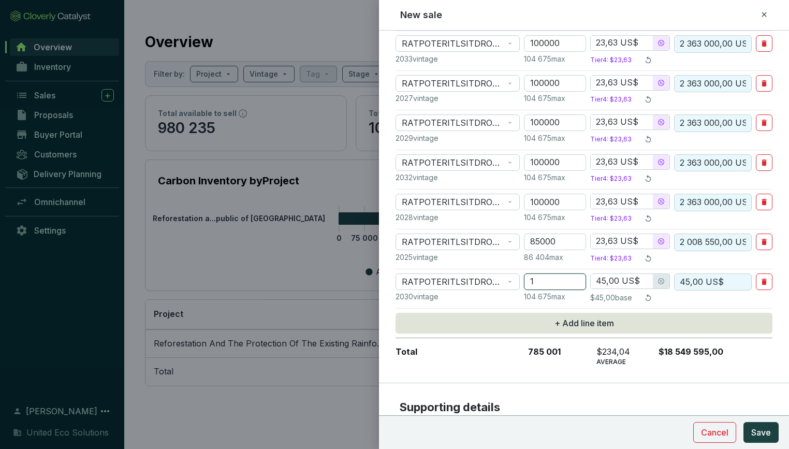
type input "450,00 US$"
type input "104"
type input "4 680,00 US$"
type input "1040"
type input "38,02 US$"
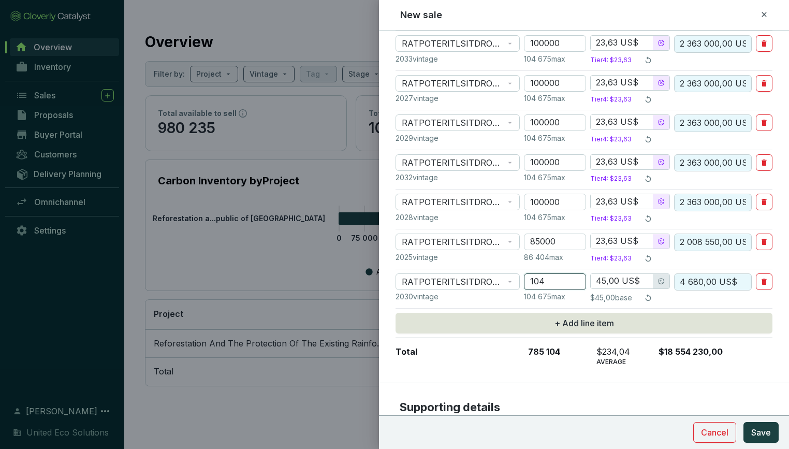
type input "39 540,80 US$"
type input "10400"
type input "28,06 US$"
type input "291 824,00 US$"
type input "104000"
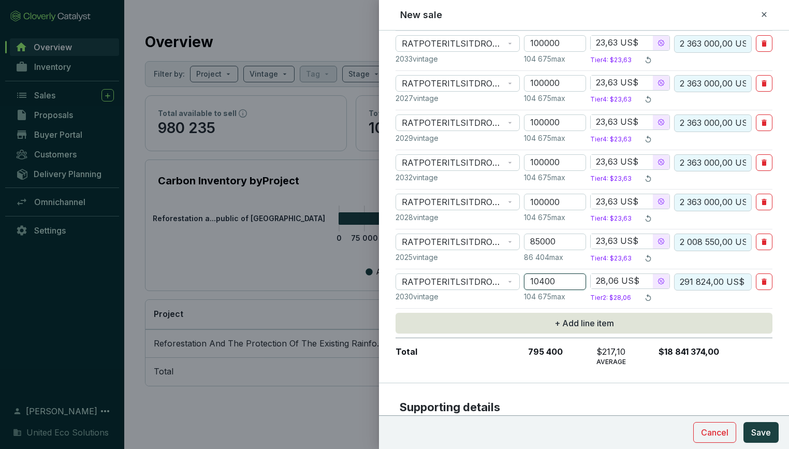
type input "23,63 US$"
type input "2 457 520,00 US$"
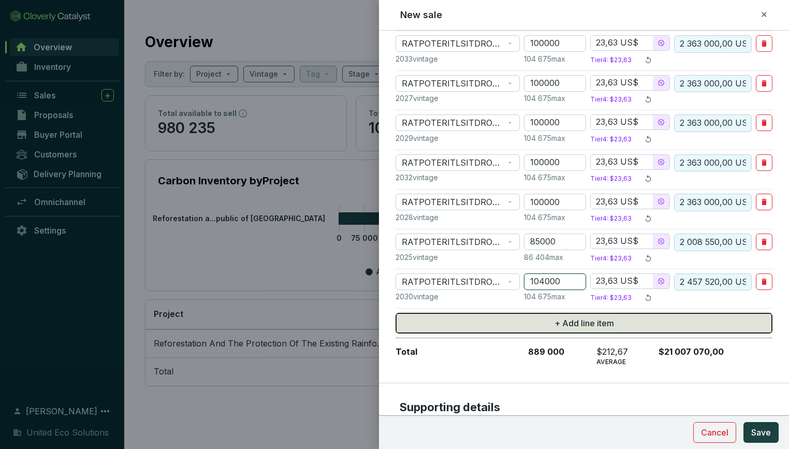
type input "104000"
click at [535, 322] on button "+ Add line item" at bounding box center [584, 323] width 377 height 21
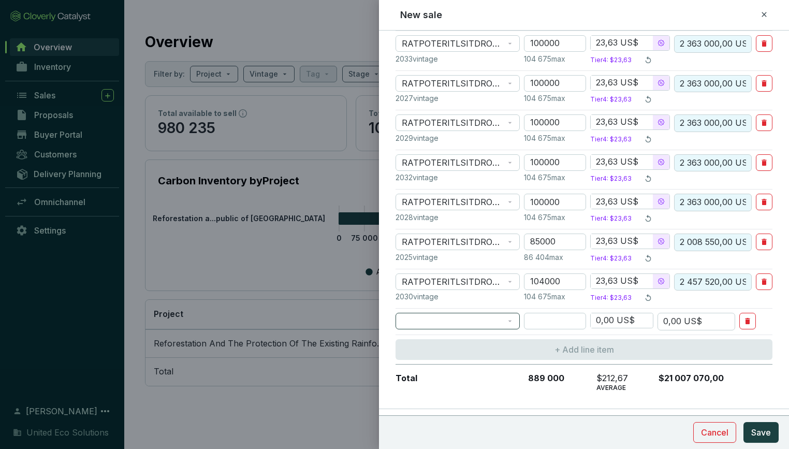
click at [515, 323] on div at bounding box center [458, 321] width 124 height 17
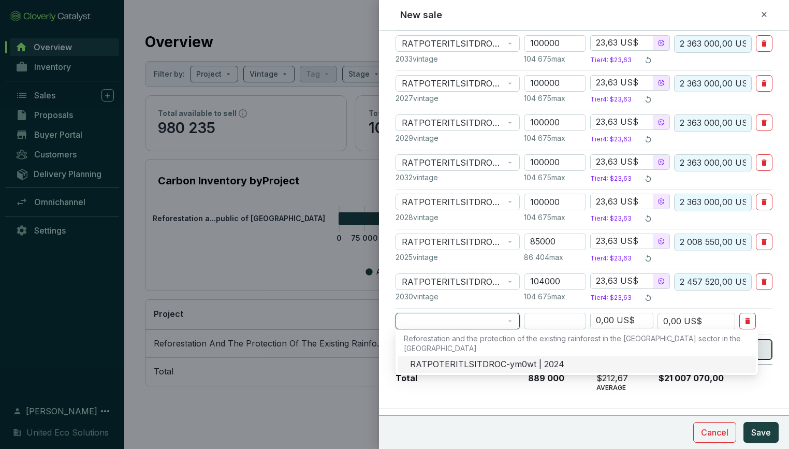
click at [512, 356] on div "RATPOTERITLSITDROC-ym0wt | 2024" at bounding box center [577, 364] width 358 height 17
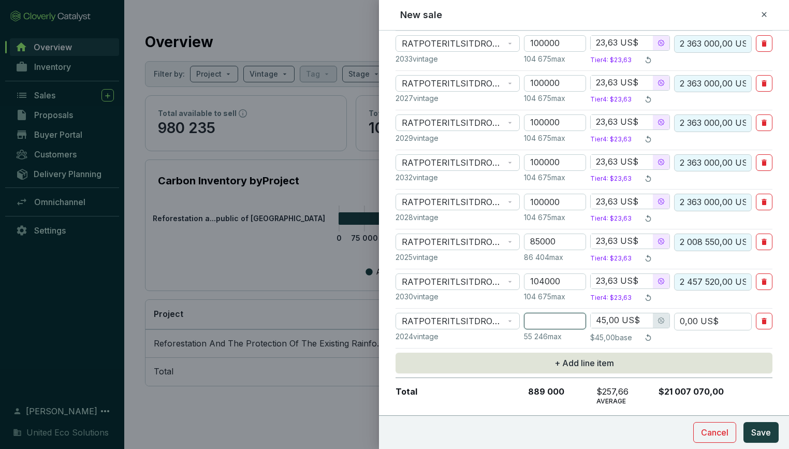
click at [541, 319] on input "number" at bounding box center [555, 321] width 62 height 17
type input "5"
type input "225,00 US$"
type input "55"
type input "2 475,00 US$"
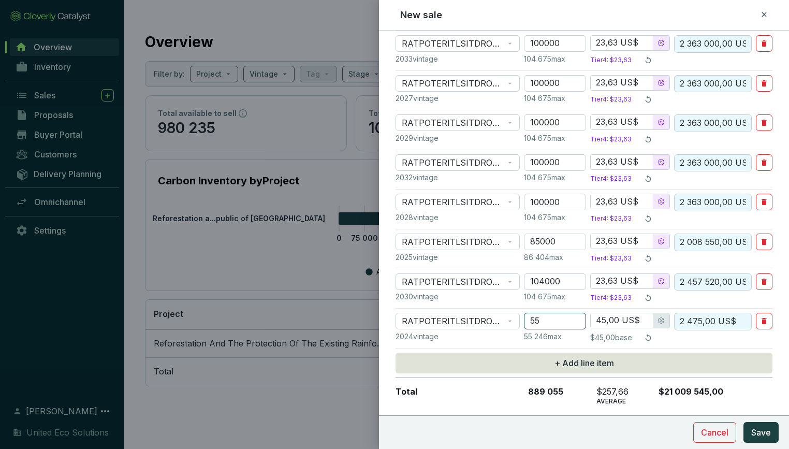
type input "550"
type input "24 750,00 US$"
type input "5500"
type input "38,02 US$"
type input "209 110,00 US$"
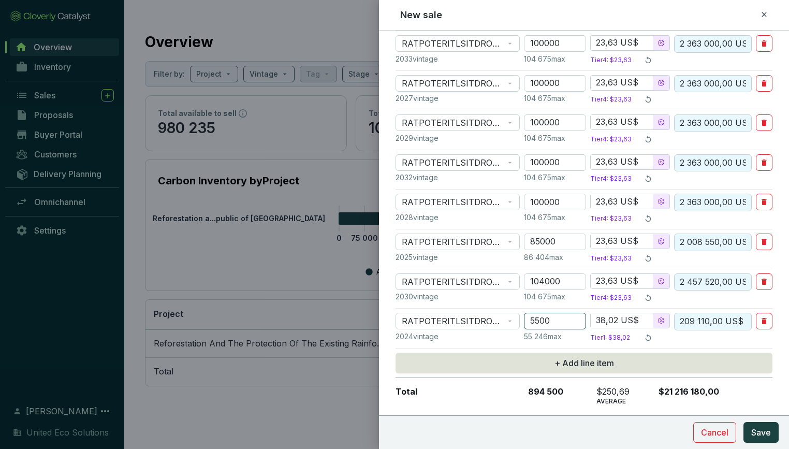
type input "55000"
type input "23,63 US$"
type input "1 299 650,00 US$"
type input "55000"
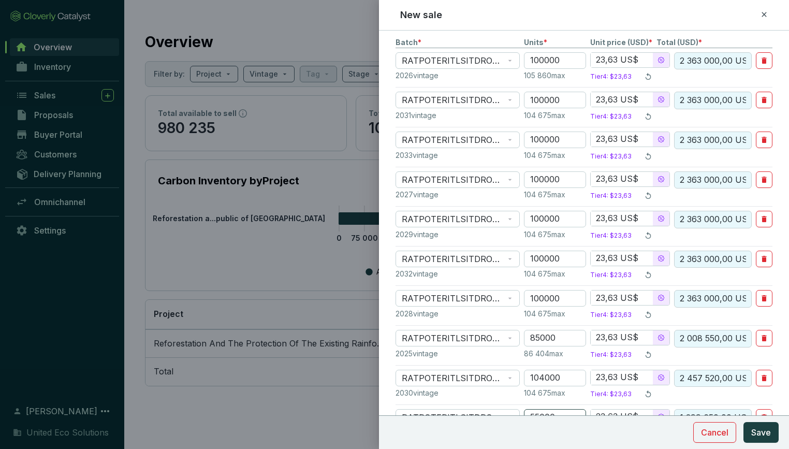
scroll to position [261, 0]
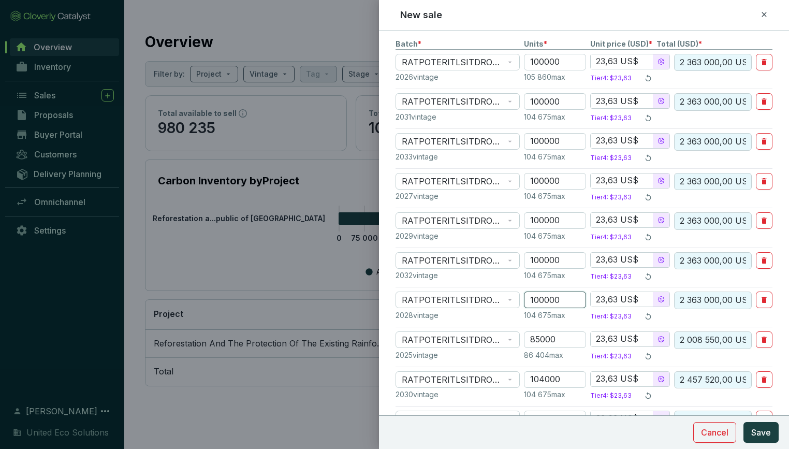
click at [547, 302] on input "100000" at bounding box center [555, 300] width 62 height 17
click at [542, 297] on input "100000" at bounding box center [555, 300] width 62 height 17
type input "10000"
type input "28,60 US$"
type input "286 000,00 US$"
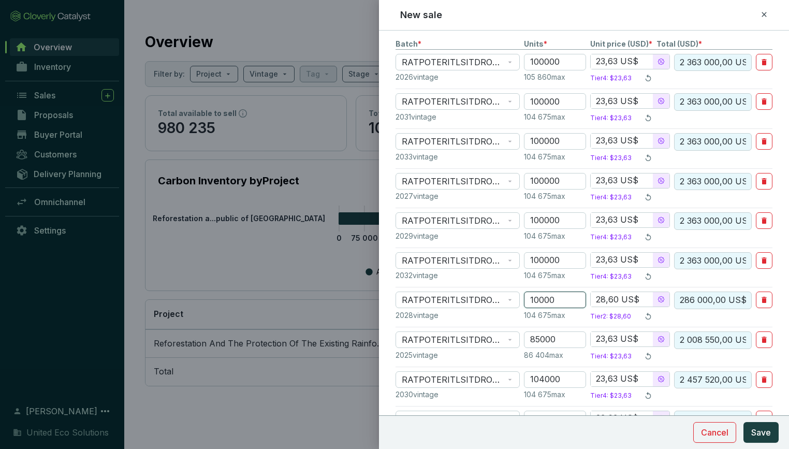
type input "105000"
type input "23,63 US$"
type input "2 481 150,00 US$"
type input "10000"
type input "28,60 US$"
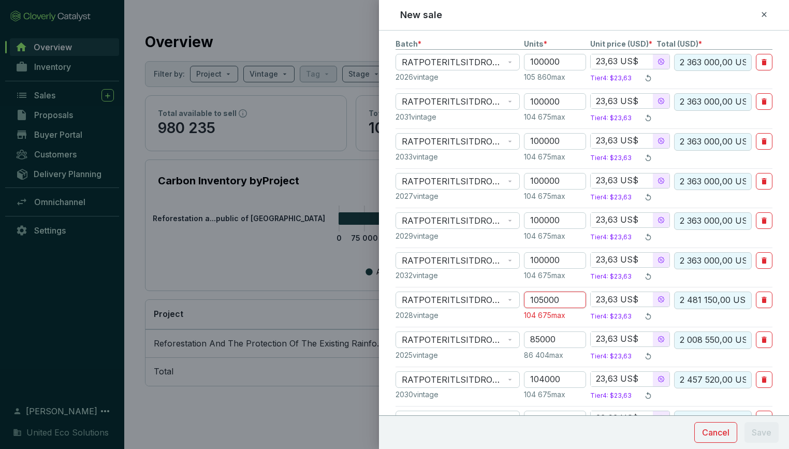
type input "286 000,00 US$"
type input "104000"
type input "23,63 US$"
type input "2 457 520,00 US$"
type input "104000"
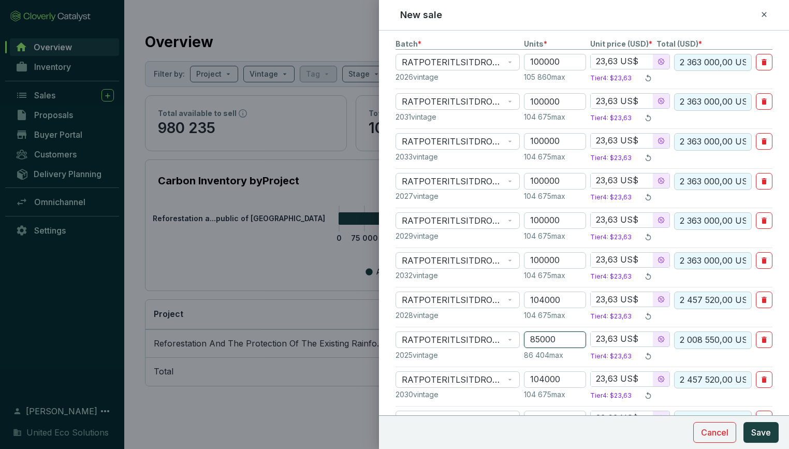
click at [542, 339] on input "85000" at bounding box center [555, 339] width 62 height 17
type input "8000"
type input "38,02 US$"
type input "304 160,00 US$"
type input "86000"
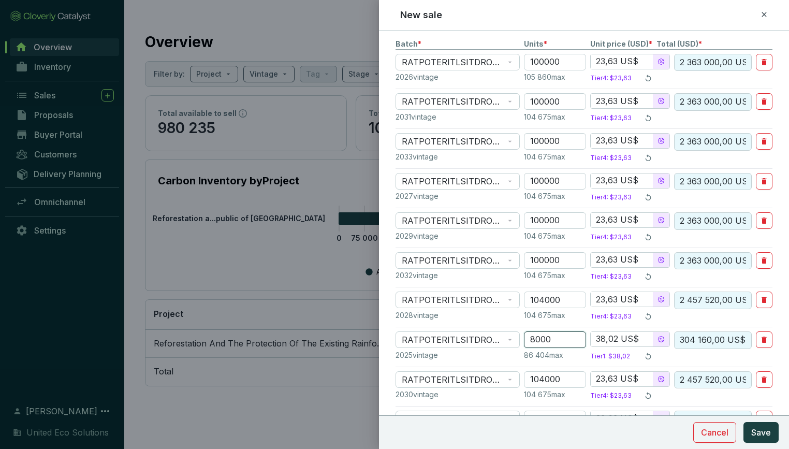
type input "23,63 US$"
type input "2 032 180,00 US$"
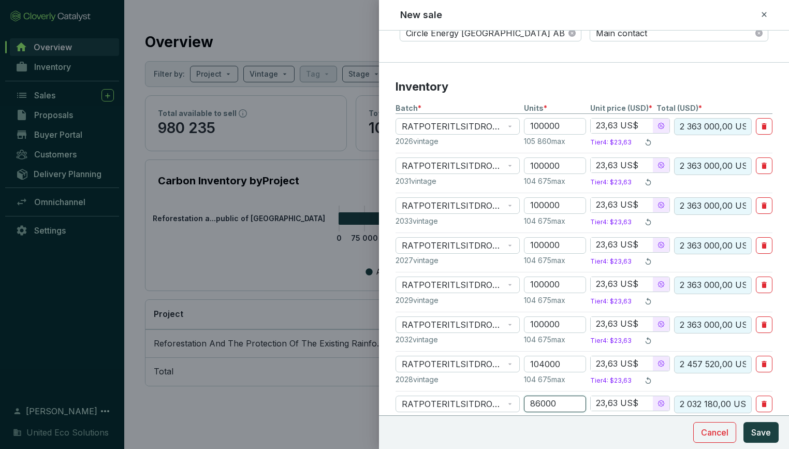
scroll to position [196, 0]
type input "86000"
click at [542, 323] on input "100000" at bounding box center [555, 325] width 62 height 17
type input "10000"
type input "28,60 US$"
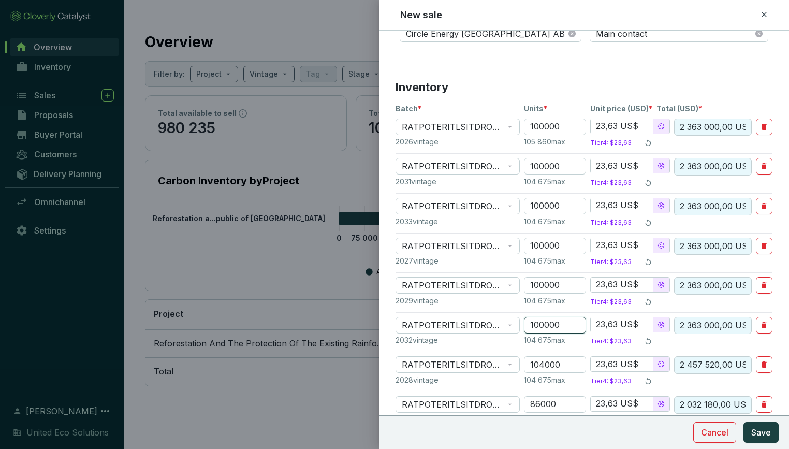
type input "286 000,00 US$"
type input "104000"
type input "23,63 US$"
type input "2 457 520,00 US$"
type input "104000"
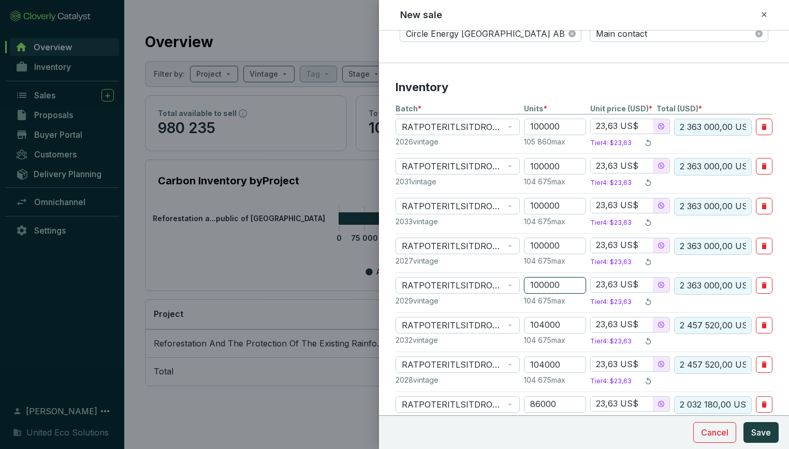
click at [543, 282] on input "100000" at bounding box center [555, 285] width 62 height 17
type input "10000"
type input "28,60 US$"
type input "286 000,00 US$"
type input "104000"
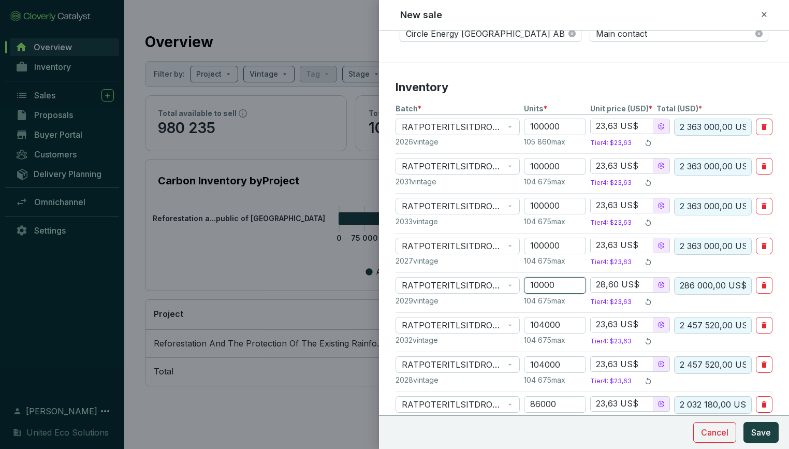
type input "23,63 US$"
type input "2 457 520,00 US$"
type input "104000"
click at [543, 242] on input "100000" at bounding box center [555, 246] width 62 height 17
type input "10000"
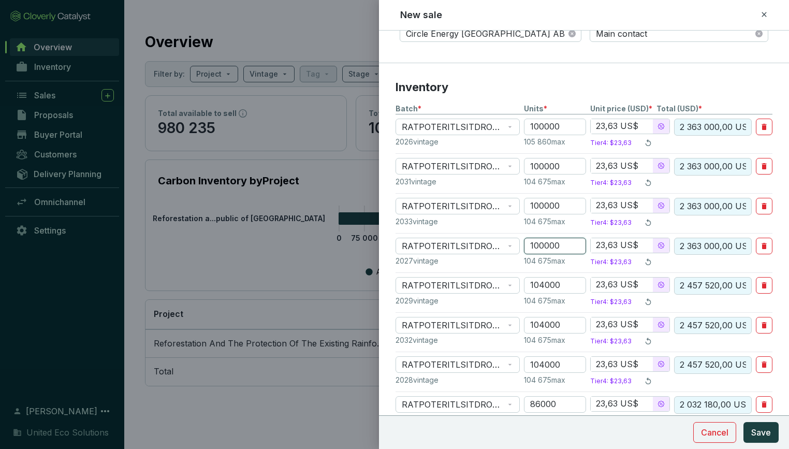
type input "28,60 US$"
type input "286 000,00 US$"
type input "104000"
drag, startPoint x: 546, startPoint y: 205, endPoint x: 546, endPoint y: 199, distance: 6.2
click at [546, 199] on input "100000" at bounding box center [555, 206] width 62 height 17
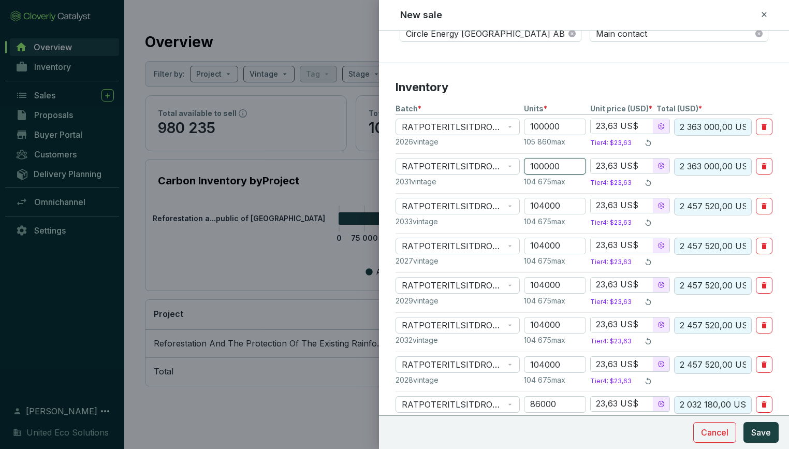
click at [546, 168] on input "100000" at bounding box center [555, 166] width 62 height 17
click at [544, 123] on input "100000" at bounding box center [555, 127] width 62 height 17
click at [526, 186] on section "2031 vintage 104 675 max Tier 4 : $23,63" at bounding box center [584, 183] width 377 height 12
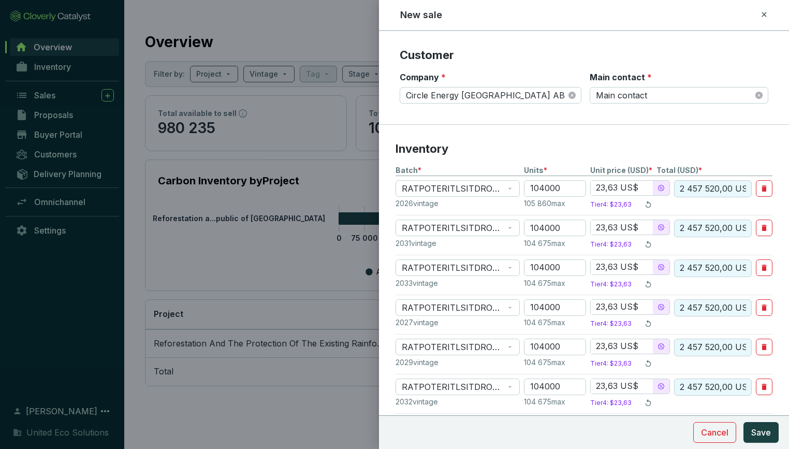
scroll to position [127, 0]
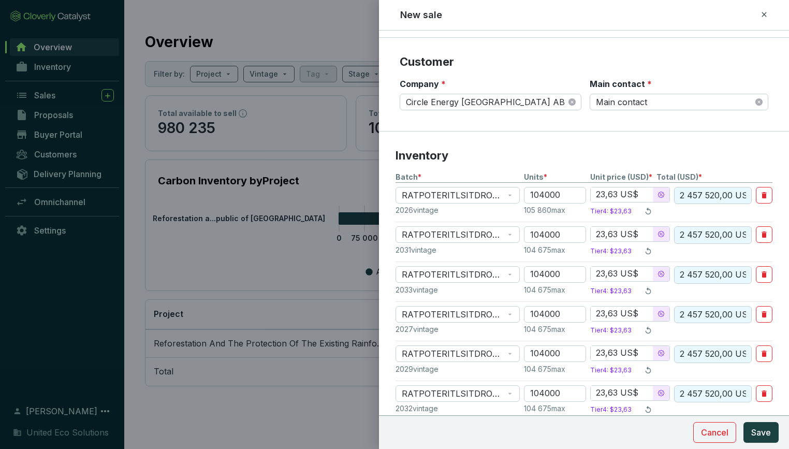
drag, startPoint x: 616, startPoint y: 196, endPoint x: 592, endPoint y: 196, distance: 24.3
click at [592, 196] on input "23,63 US$" at bounding box center [622, 194] width 62 height 15
click at [605, 232] on input "23,63 US$" at bounding box center [622, 234] width 62 height 15
drag, startPoint x: 619, startPoint y: 233, endPoint x: 597, endPoint y: 234, distance: 22.3
click at [597, 234] on input "23,63 US$" at bounding box center [622, 234] width 62 height 15
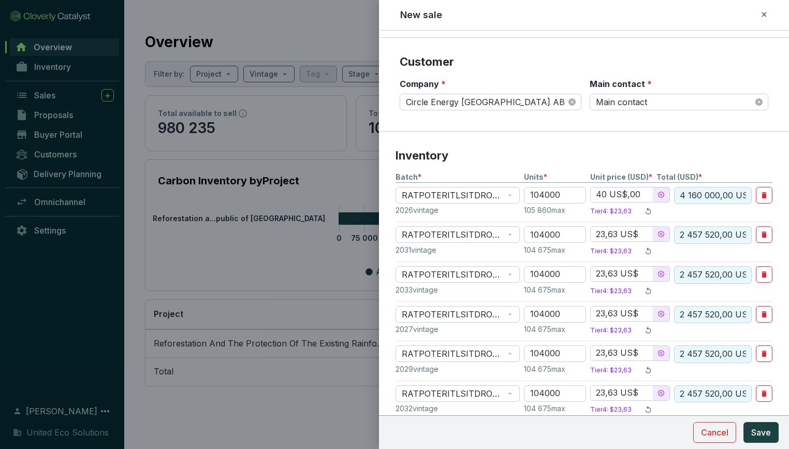
click at [614, 234] on input "23,63 US$" at bounding box center [622, 234] width 62 height 15
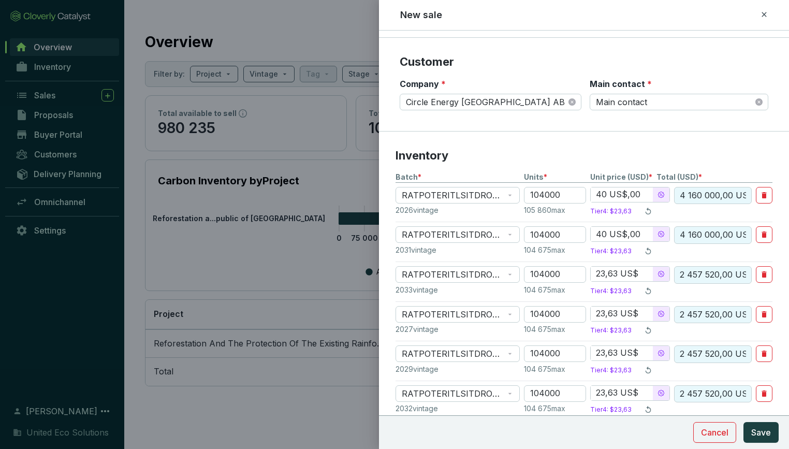
click at [612, 271] on input "23,63 US$" at bounding box center [622, 274] width 62 height 15
click at [613, 313] on input "23,63 US$" at bounding box center [622, 314] width 62 height 15
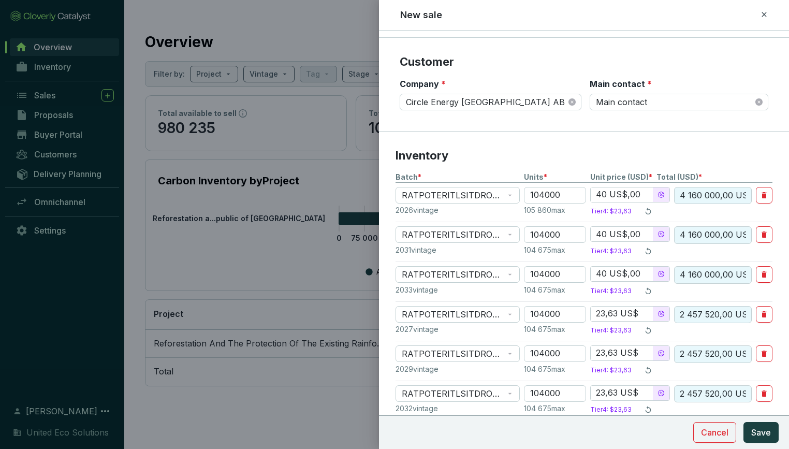
click at [613, 313] on input "23,63 US$" at bounding box center [622, 314] width 62 height 15
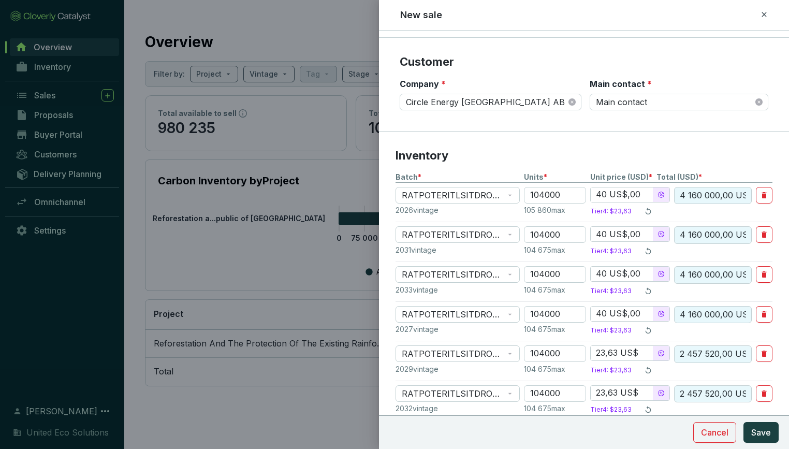
click at [619, 352] on input "23,63 US$" at bounding box center [622, 353] width 62 height 15
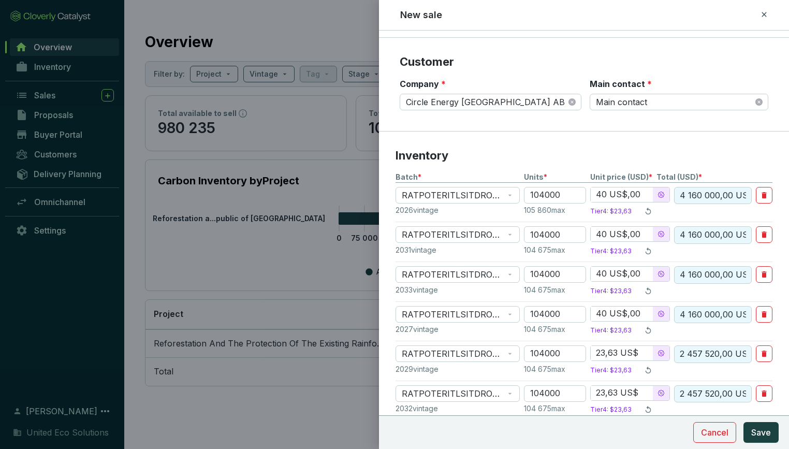
click at [619, 352] on input "23,63 US$" at bounding box center [622, 353] width 62 height 15
drag, startPoint x: 619, startPoint y: 352, endPoint x: 591, endPoint y: 354, distance: 28.0
click at [591, 354] on input "23,63 US$" at bounding box center [622, 353] width 62 height 15
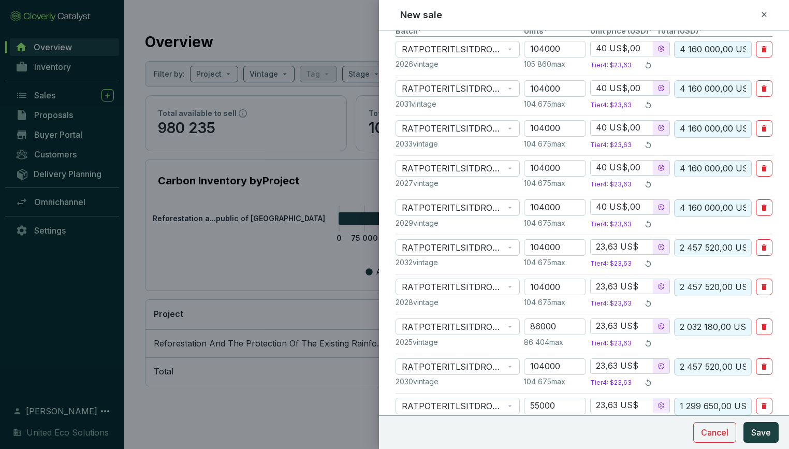
scroll to position [277, 0]
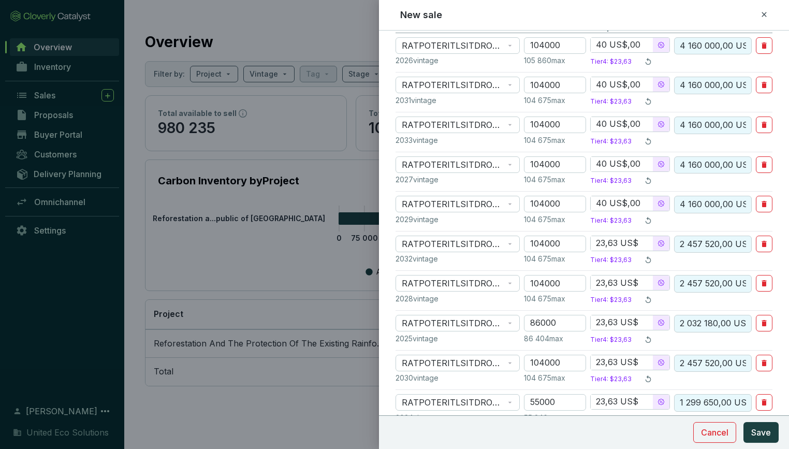
drag, startPoint x: 618, startPoint y: 242, endPoint x: 591, endPoint y: 245, distance: 27.6
click at [591, 245] on input "23,63 US$" at bounding box center [622, 243] width 62 height 15
drag, startPoint x: 619, startPoint y: 281, endPoint x: 596, endPoint y: 286, distance: 24.0
click at [596, 286] on input "23,63 US$" at bounding box center [622, 283] width 62 height 15
click at [605, 283] on input "23,63 US$" at bounding box center [622, 283] width 62 height 15
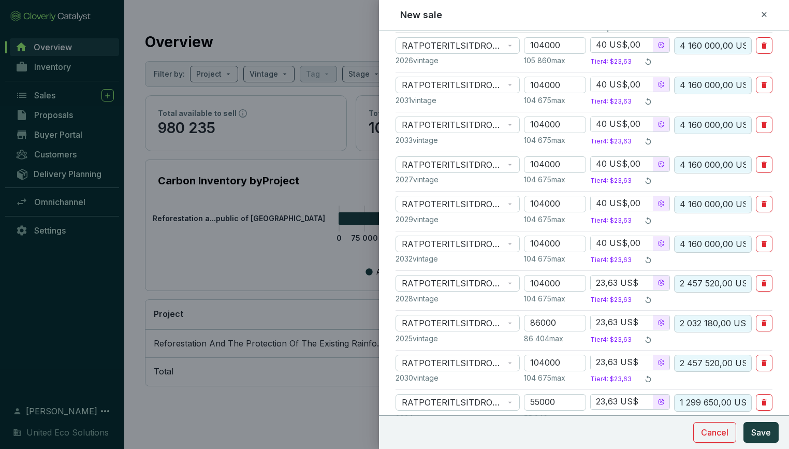
drag, startPoint x: 618, startPoint y: 282, endPoint x: 596, endPoint y: 284, distance: 22.4
click at [596, 284] on input "23,63 US$" at bounding box center [622, 283] width 62 height 15
drag, startPoint x: 620, startPoint y: 318, endPoint x: 597, endPoint y: 320, distance: 22.9
click at [597, 320] on input "23,63 US$" at bounding box center [622, 322] width 62 height 15
drag, startPoint x: 619, startPoint y: 360, endPoint x: 597, endPoint y: 363, distance: 21.9
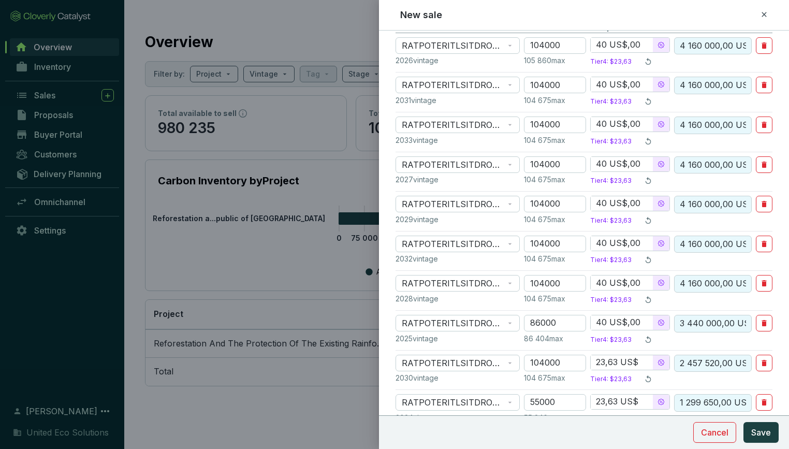
click at [597, 363] on input "23,63 US$" at bounding box center [622, 362] width 62 height 15
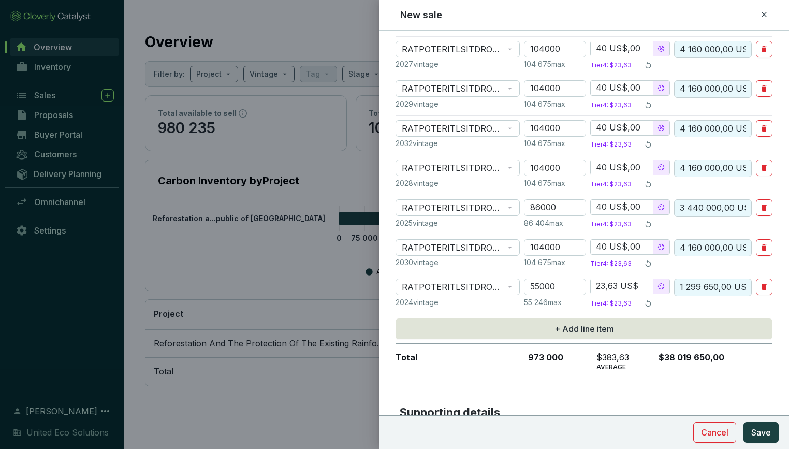
scroll to position [412, 0]
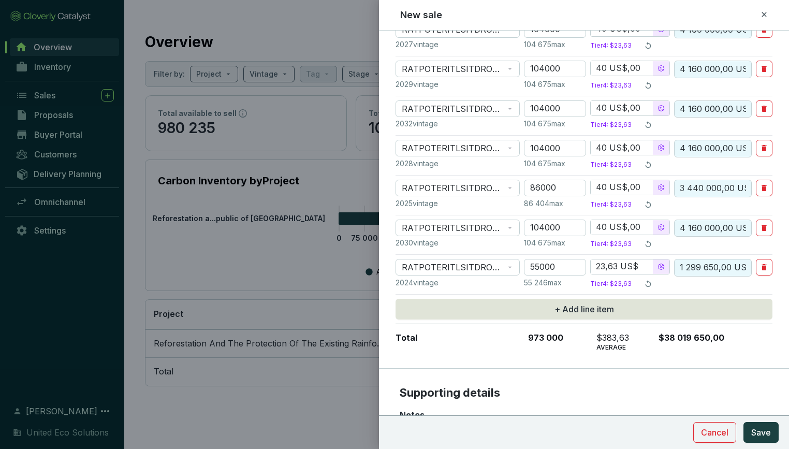
drag, startPoint x: 619, startPoint y: 266, endPoint x: 594, endPoint y: 266, distance: 25.4
click at [594, 266] on input "23,63 US$" at bounding box center [622, 266] width 62 height 15
click at [639, 360] on section "Inventory Batch * Units * Unit price (USD) * Total (USD) * RATPOTERITLSITDROC-j…" at bounding box center [584, 108] width 410 height 522
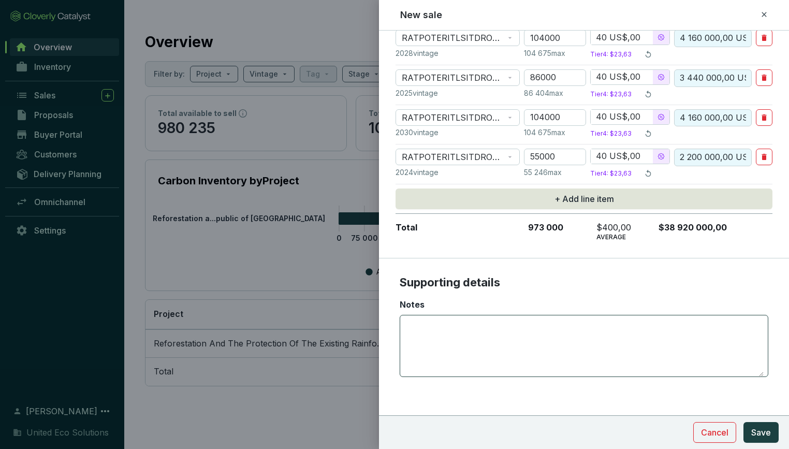
scroll to position [522, 0]
click at [767, 431] on span "Save" at bounding box center [762, 432] width 20 height 12
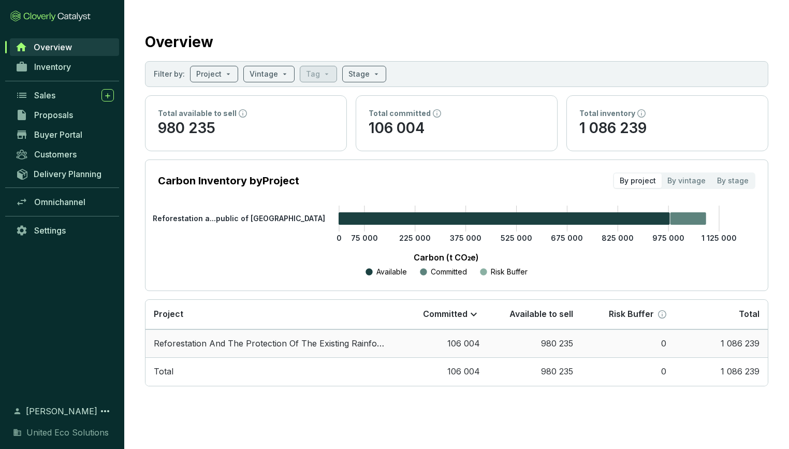
scroll to position [0, 0]
click at [46, 63] on span "Inventory" at bounding box center [52, 67] width 37 height 10
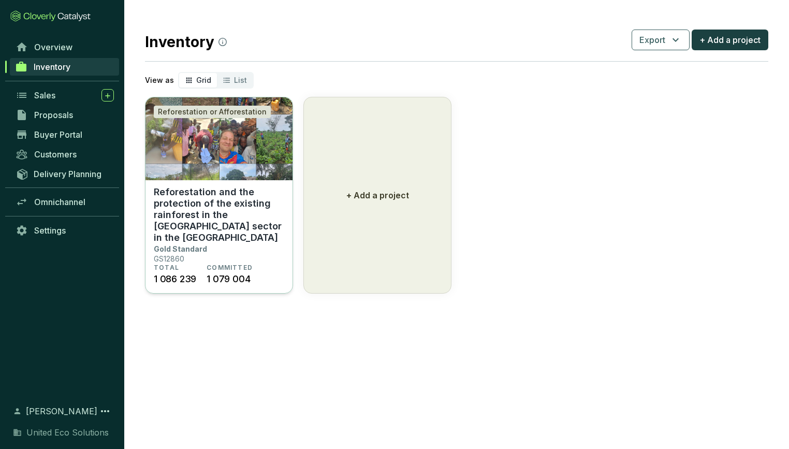
click at [186, 184] on section "Reforestation and the protection of the existing rainforest in the [GEOGRAPHIC_…" at bounding box center [219, 237] width 147 height 114
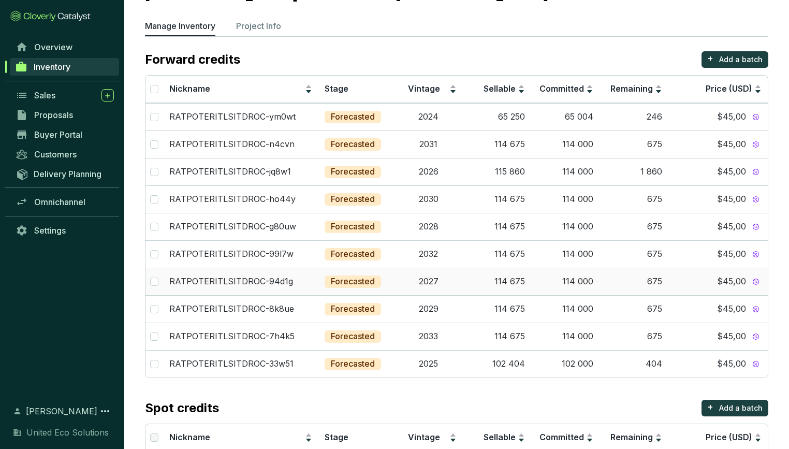
scroll to position [74, 0]
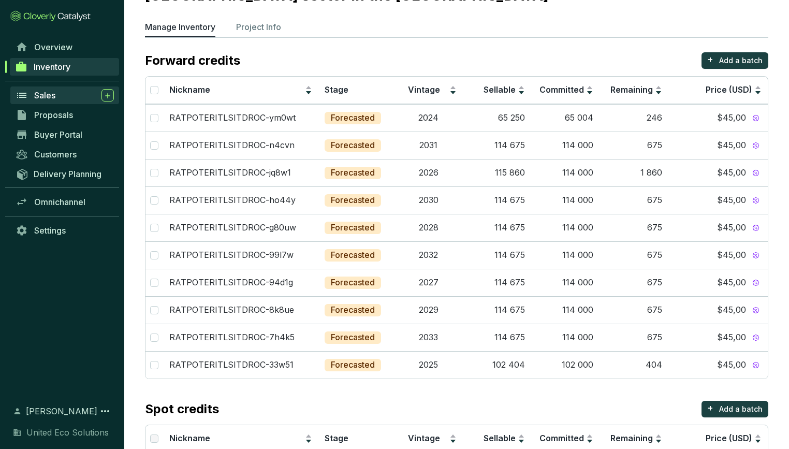
click at [50, 97] on span "Sales" at bounding box center [44, 95] width 21 height 10
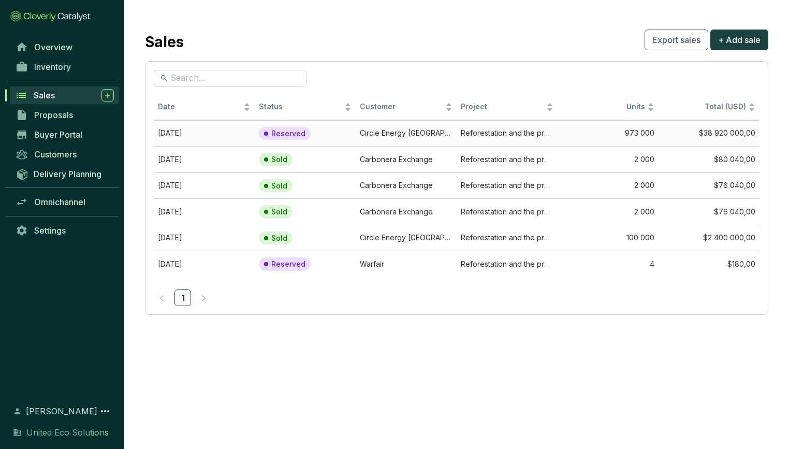
click at [187, 136] on td "Aug 19 2025" at bounding box center [204, 133] width 101 height 26
